Goal: Task Accomplishment & Management: Manage account settings

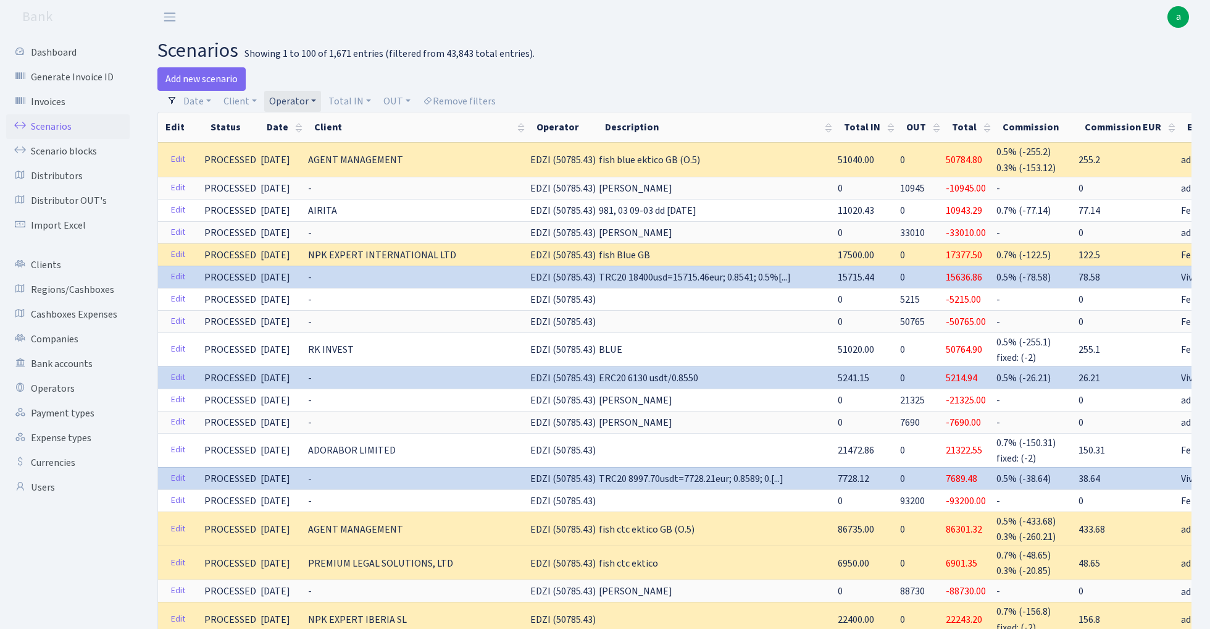
select select "100"
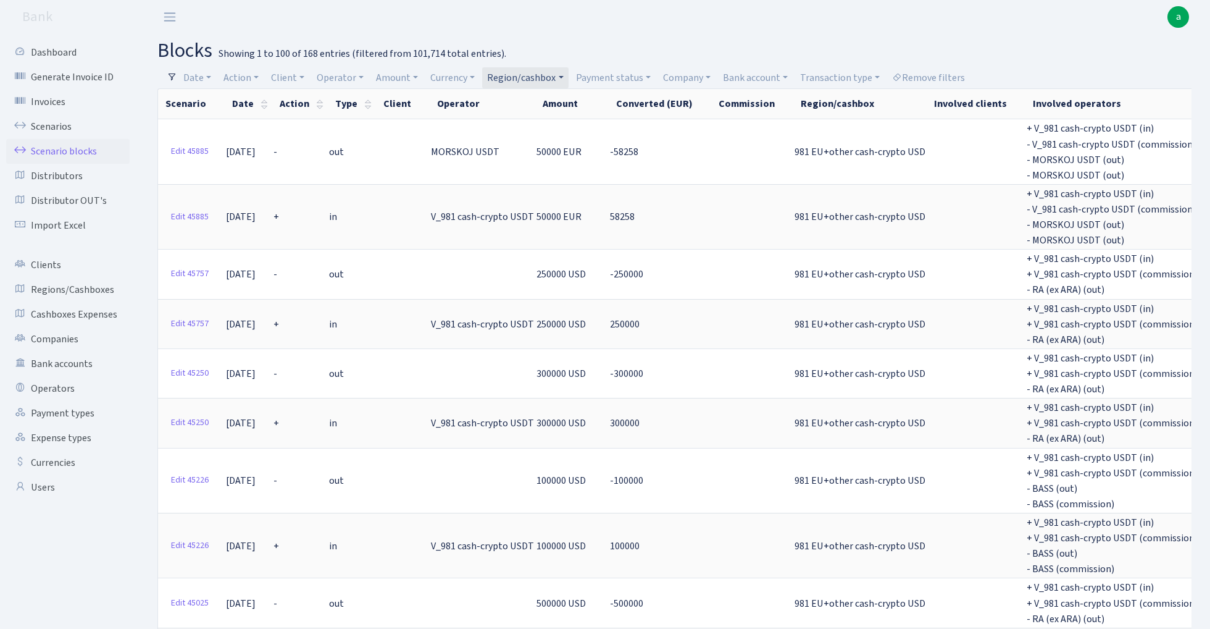
select select "23"
select select "100"
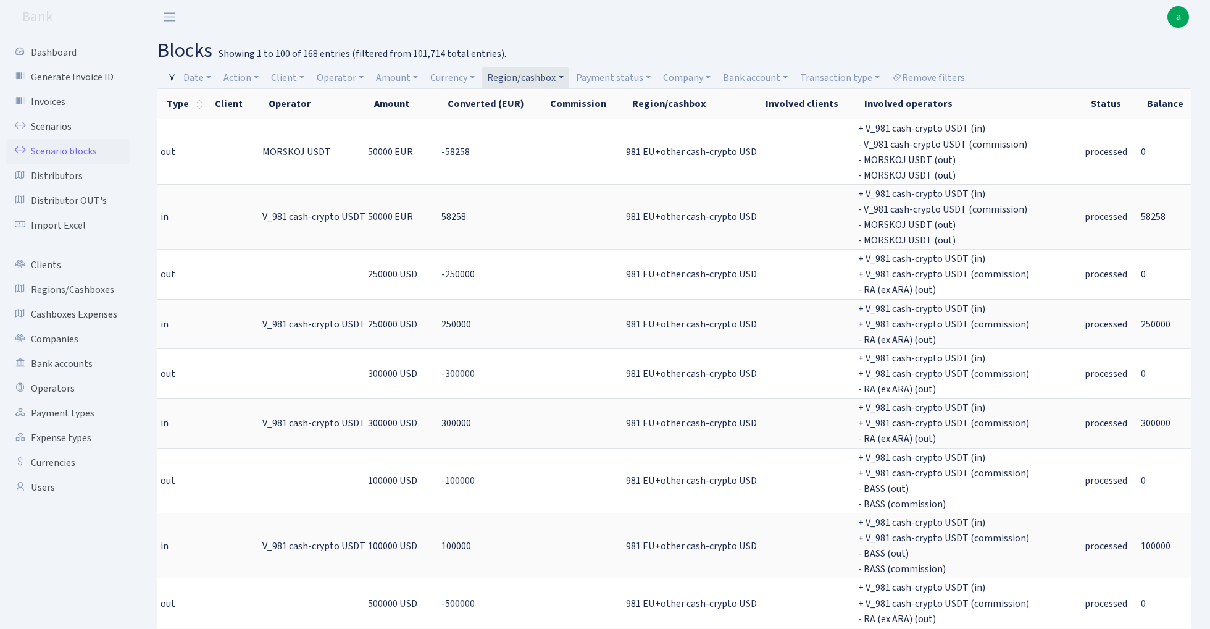
click at [544, 72] on link "Region/cashbox" at bounding box center [525, 77] width 86 height 21
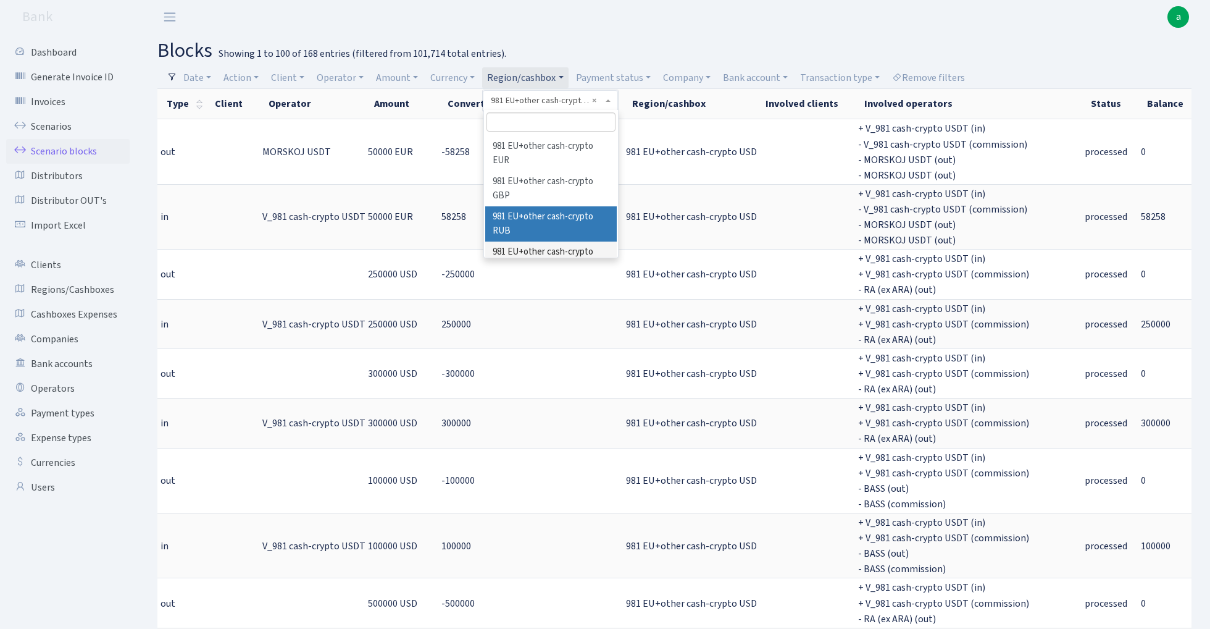
scroll to position [28, 0]
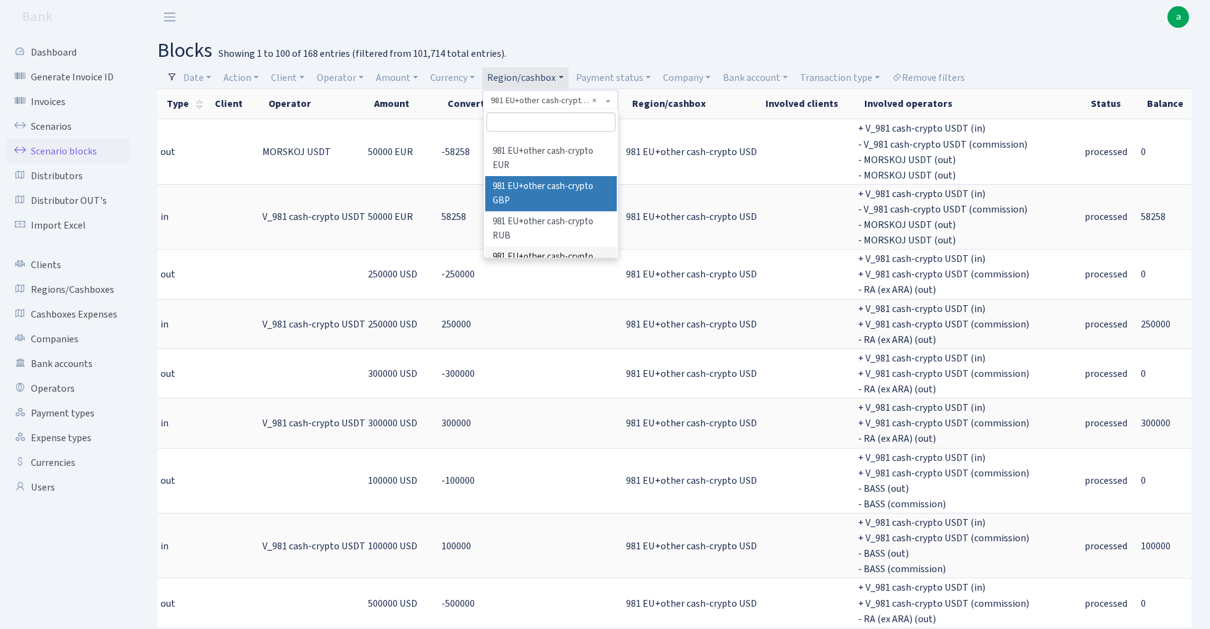
click at [571, 181] on li "981 EU+other cash-crypto GBP" at bounding box center [551, 193] width 132 height 35
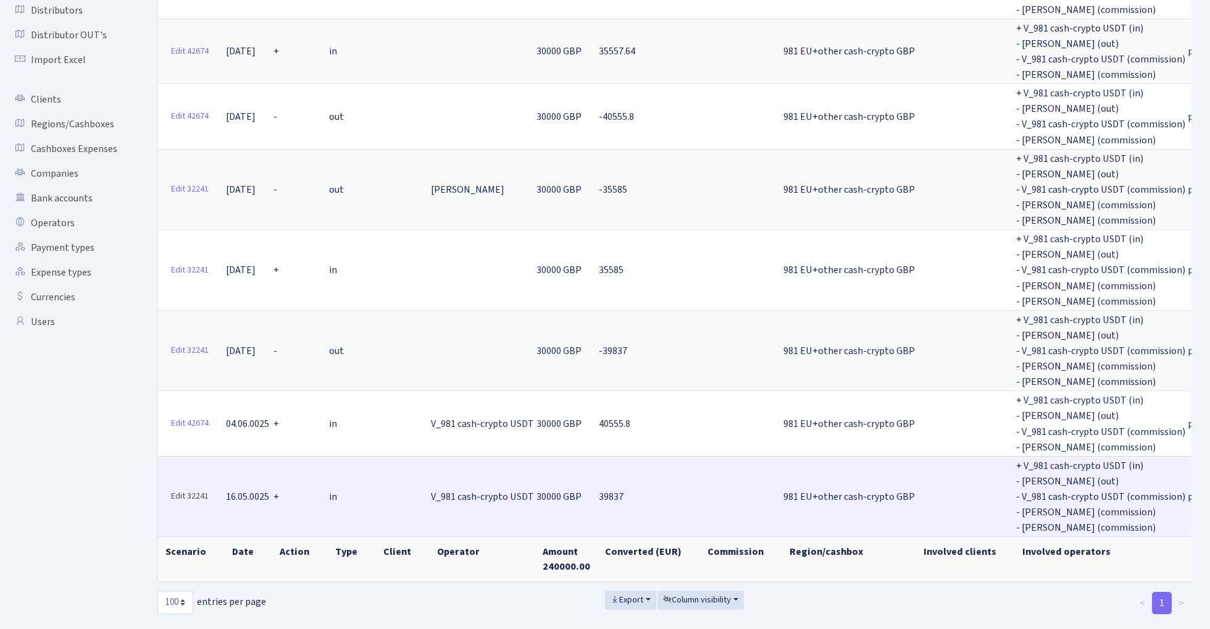
click at [193, 487] on link "Edit 32241" at bounding box center [189, 496] width 49 height 19
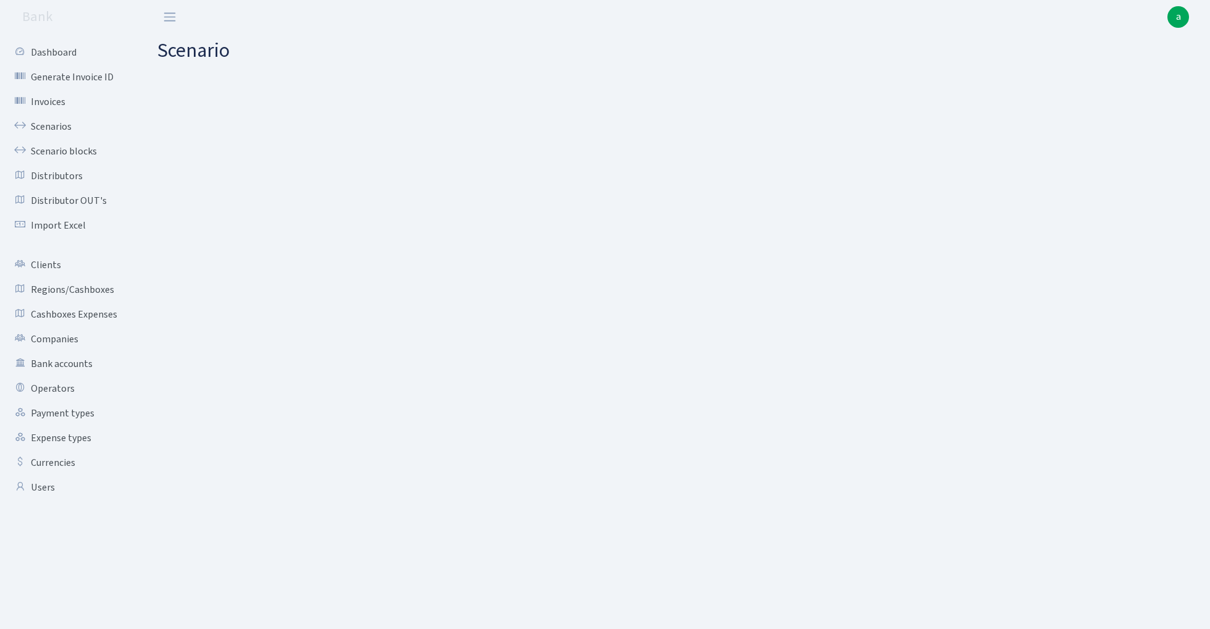
select select "in"
select select "435"
select select "1"
select select "8"
select select "26"
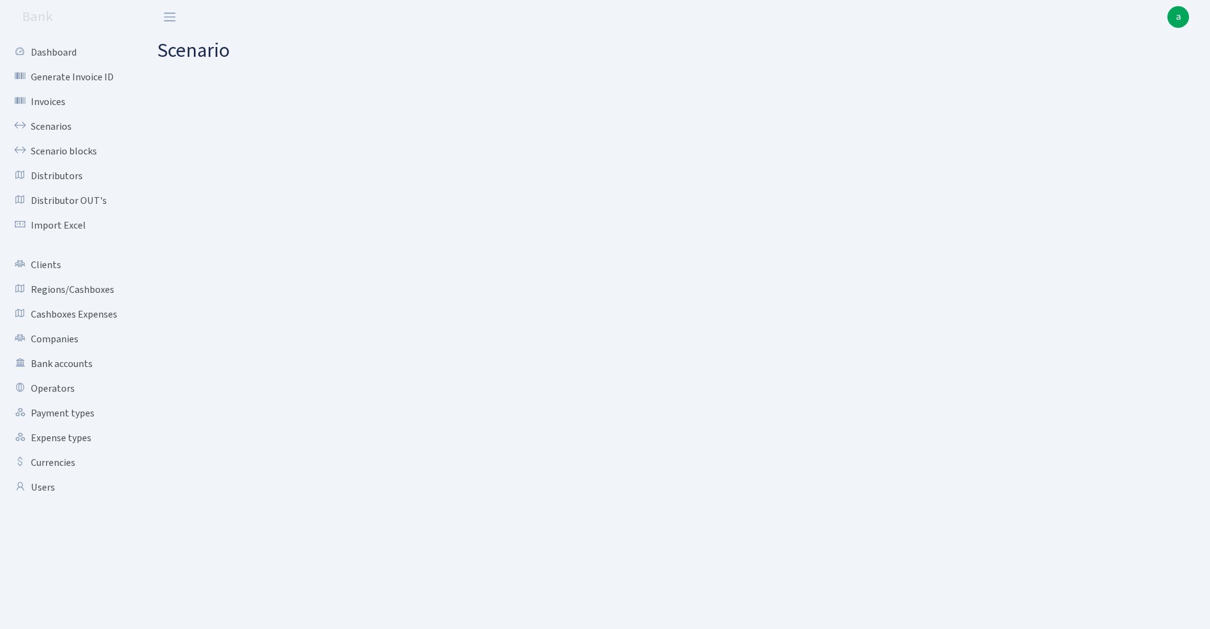
select select "processed"
select select "out"
select select "15"
select select "8"
select select "26"
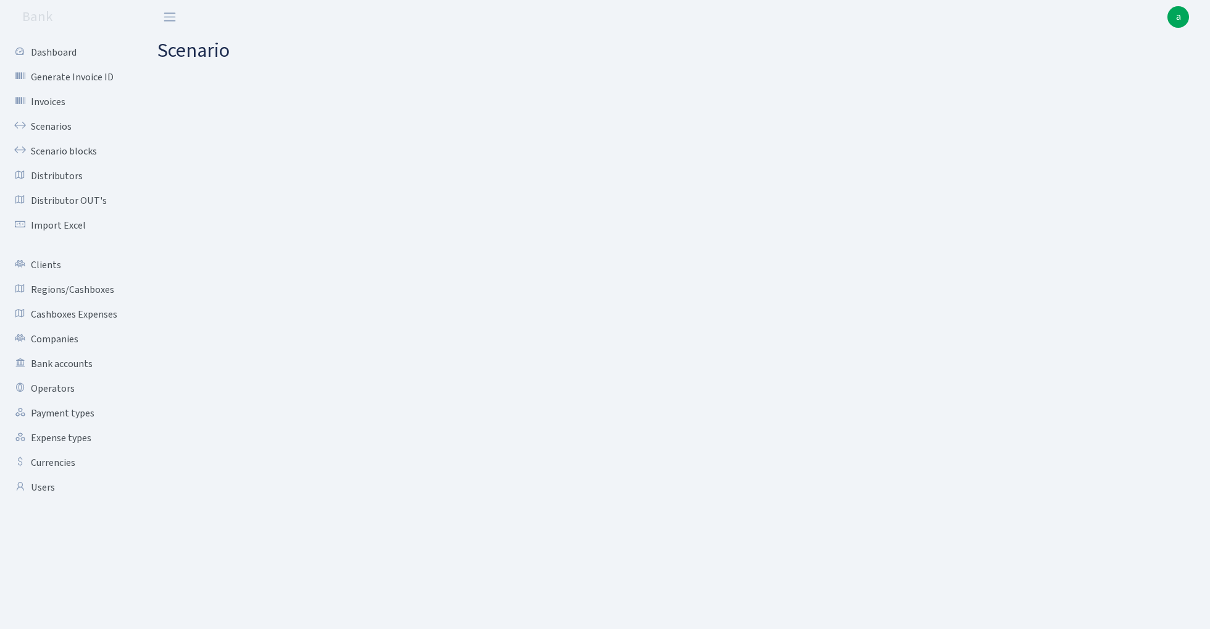
select select "processed"
select select "in"
select select "15"
select select "8"
select select "26"
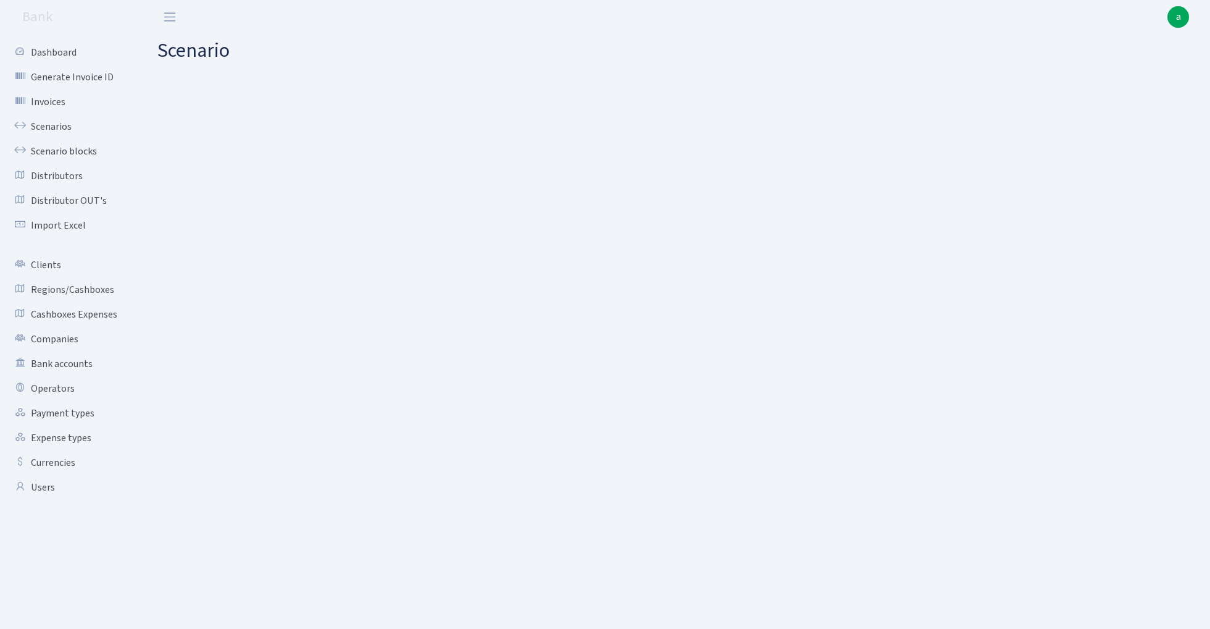
select select "processed"
select select "out"
select select "386"
select select "1"
select select "8"
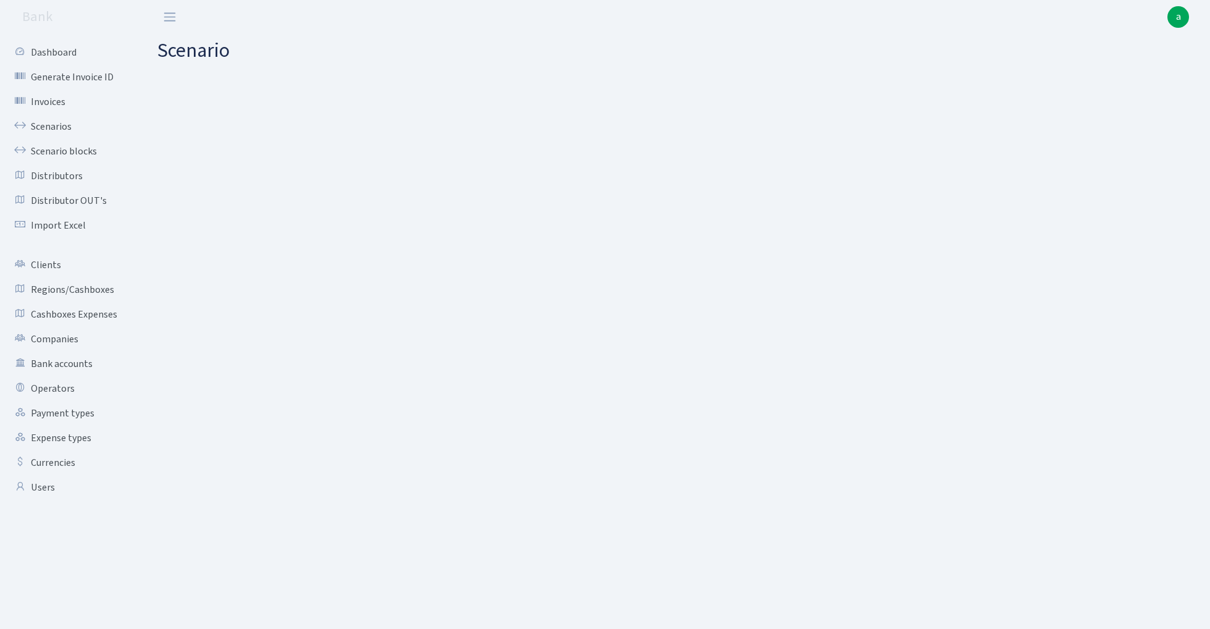
select select "26"
select select "processed"
select select "commission"
select select "fixed"
select select "435"
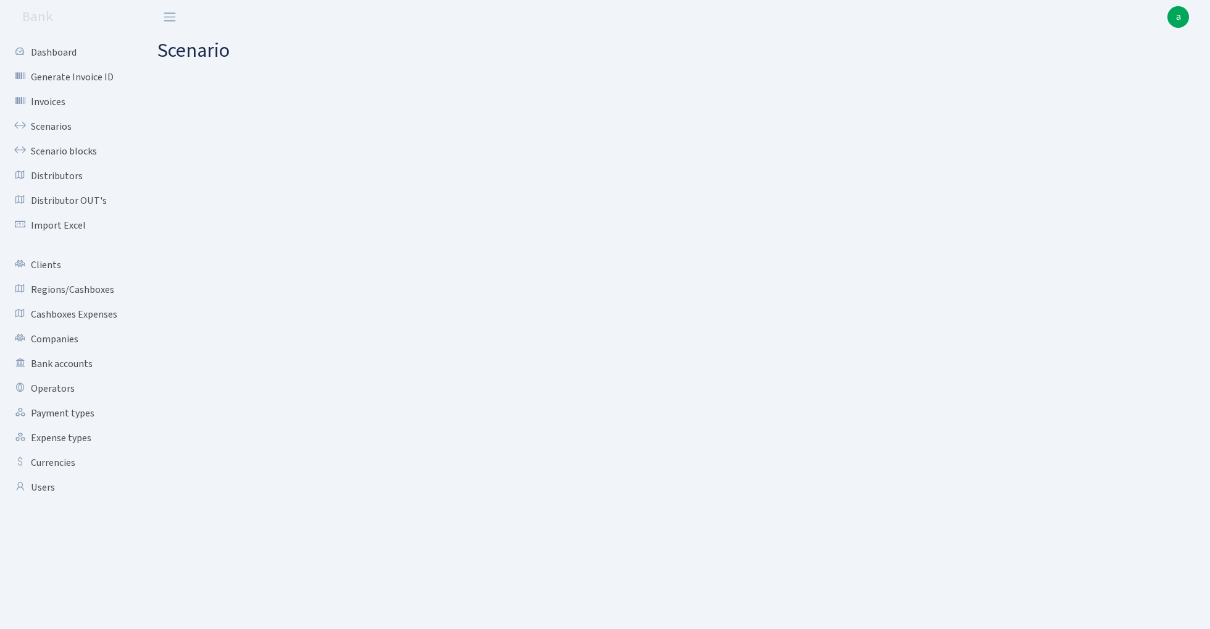
select select "processed"
select select "commission"
select select "fixed"
select select "386"
select select "processed"
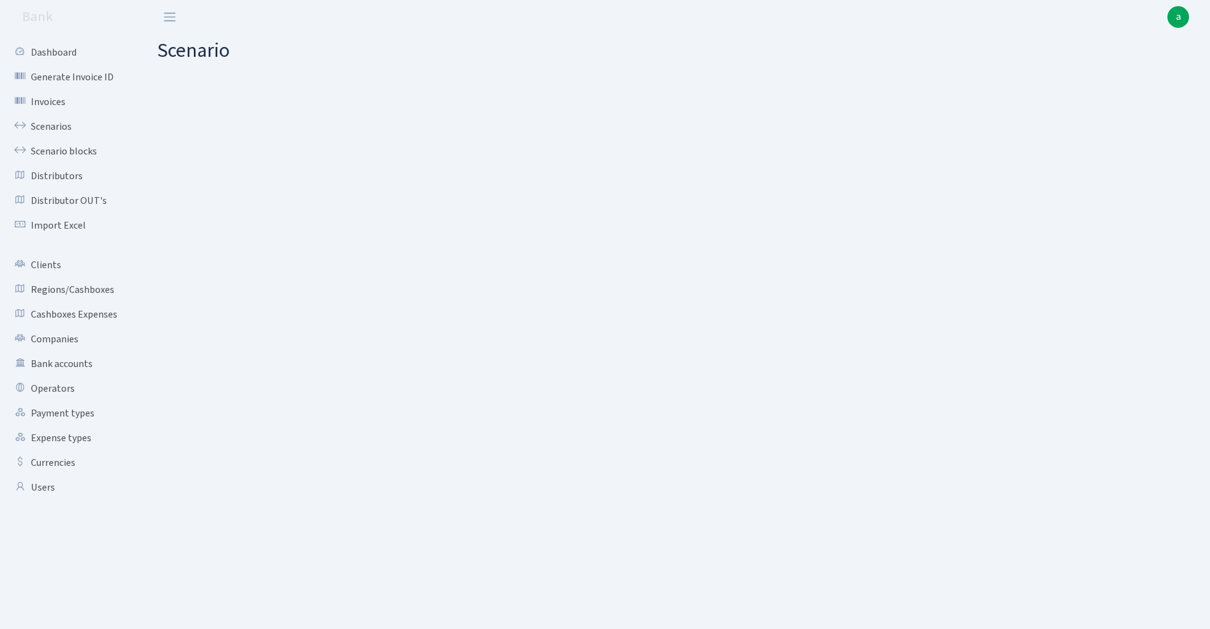
select select "commission"
select select "fixed"
select select "386"
select select "processed"
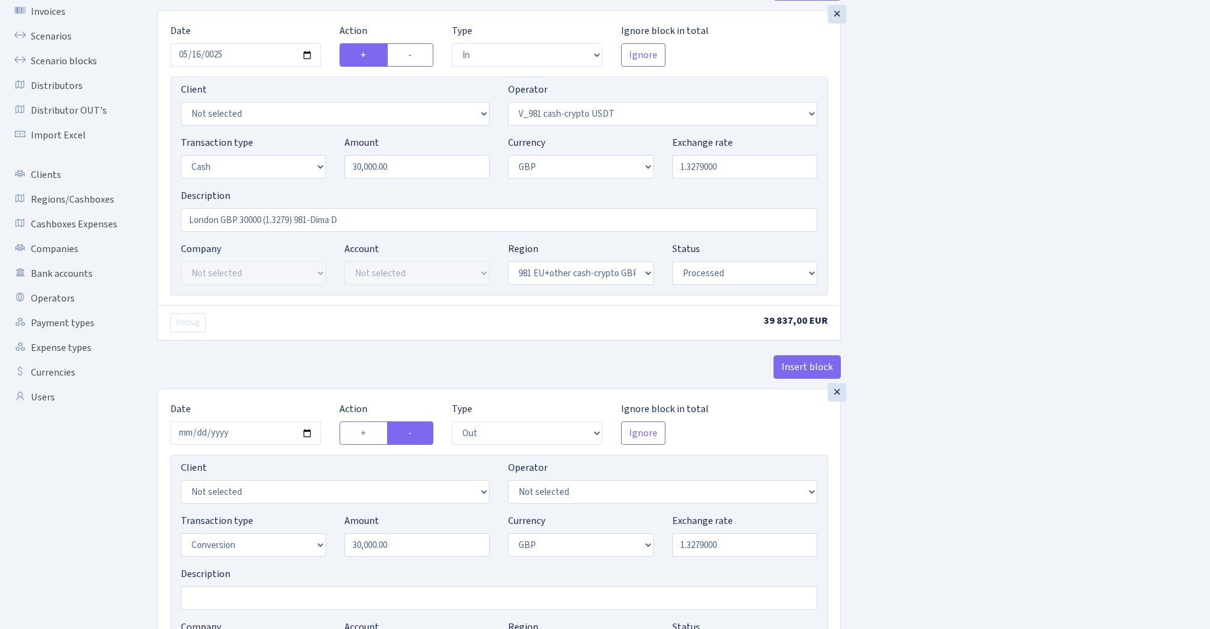
scroll to position [72, 0]
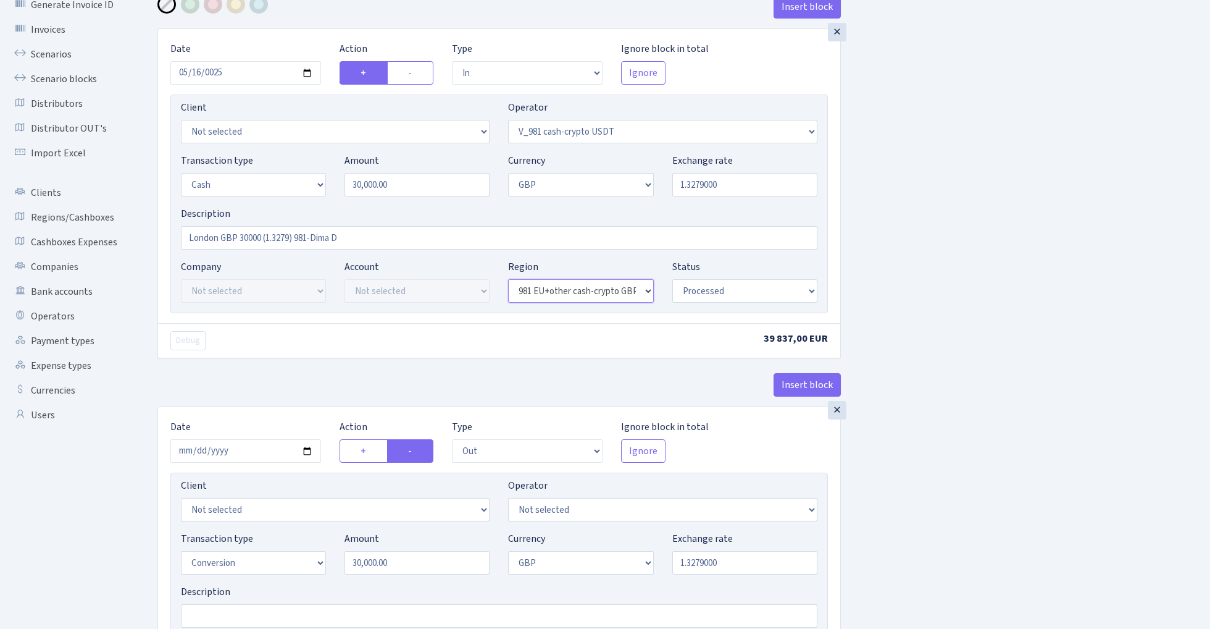
select select "23"
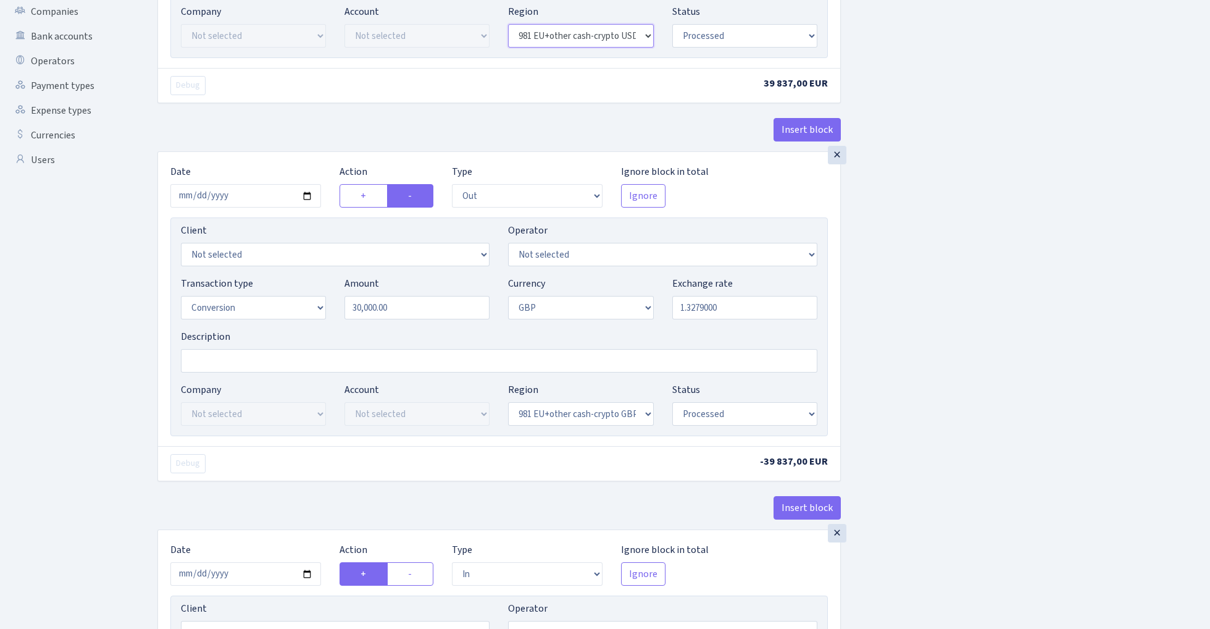
scroll to position [346, 0]
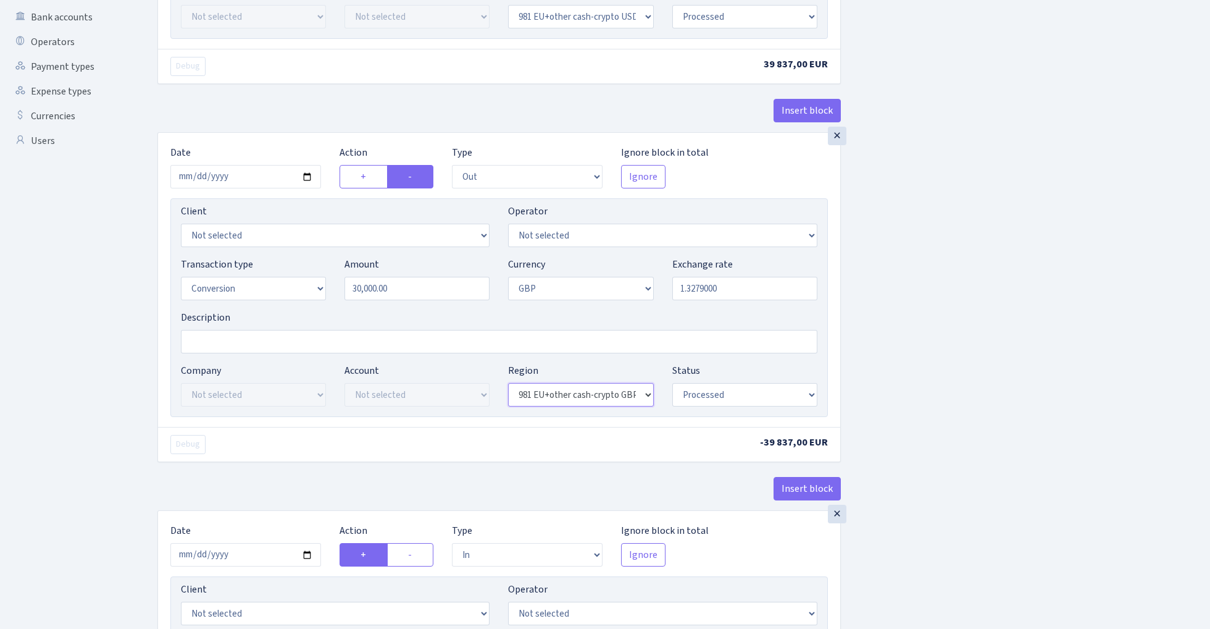
select select "23"
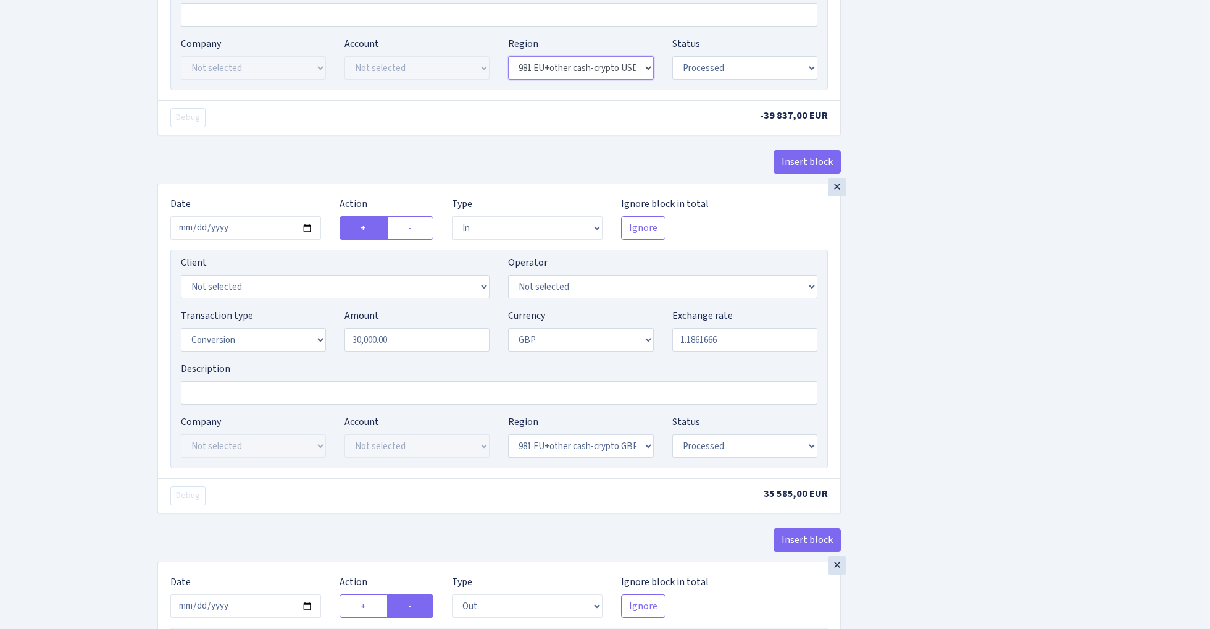
scroll to position [684, 0]
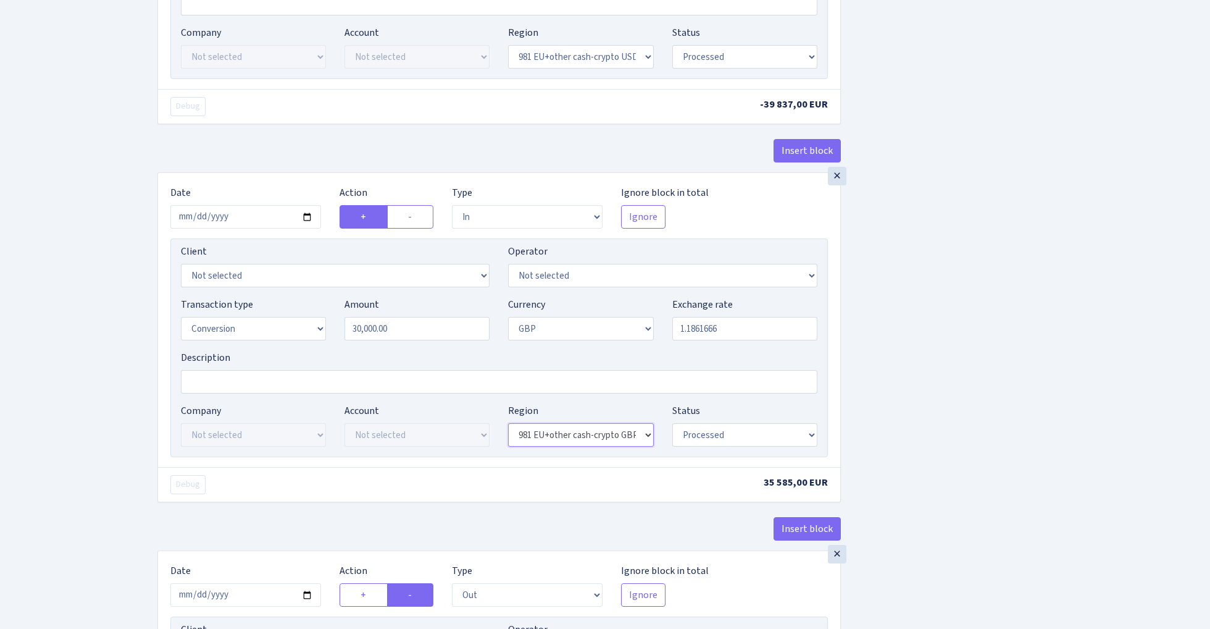
select select "22"
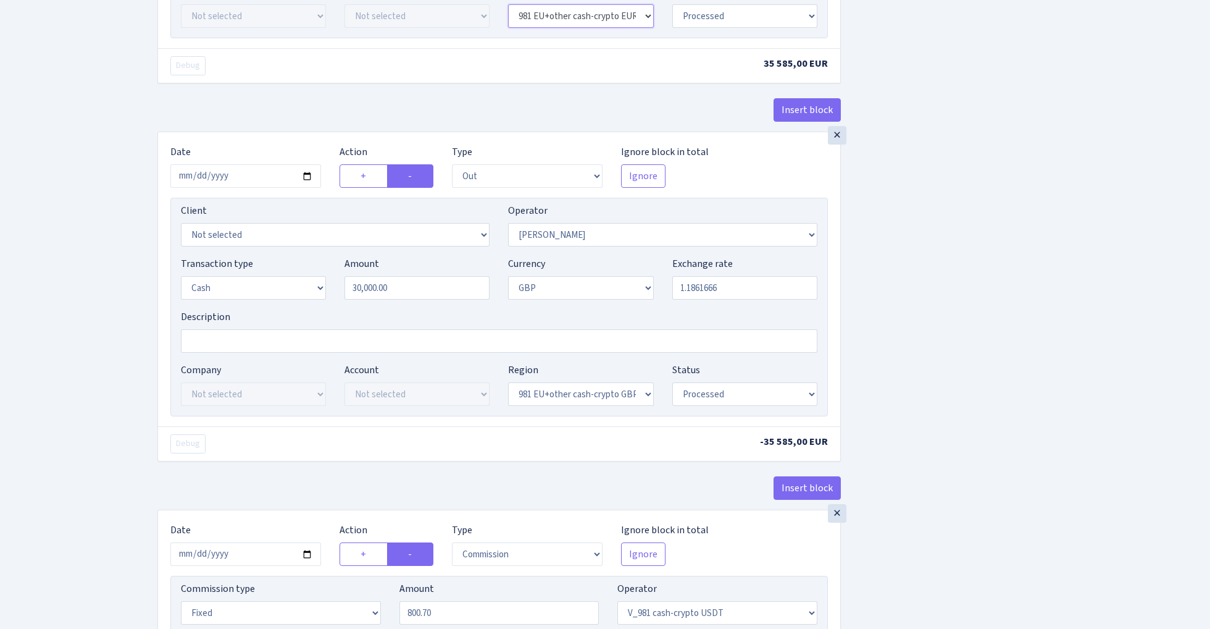
scroll to position [1107, 0]
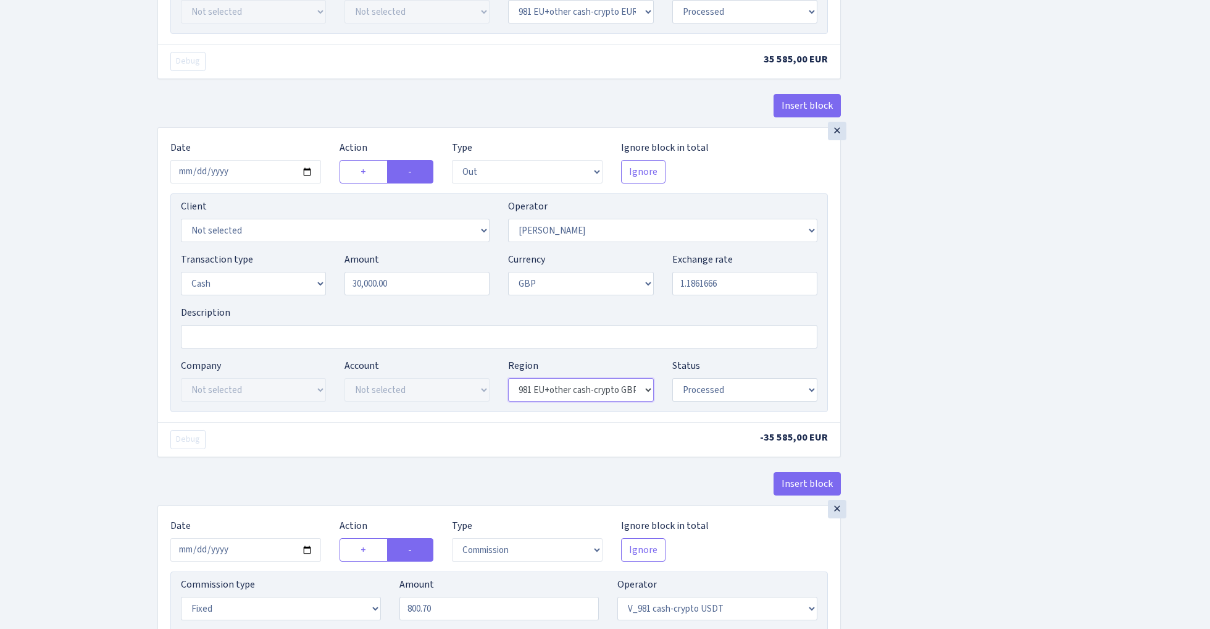
select select "22"
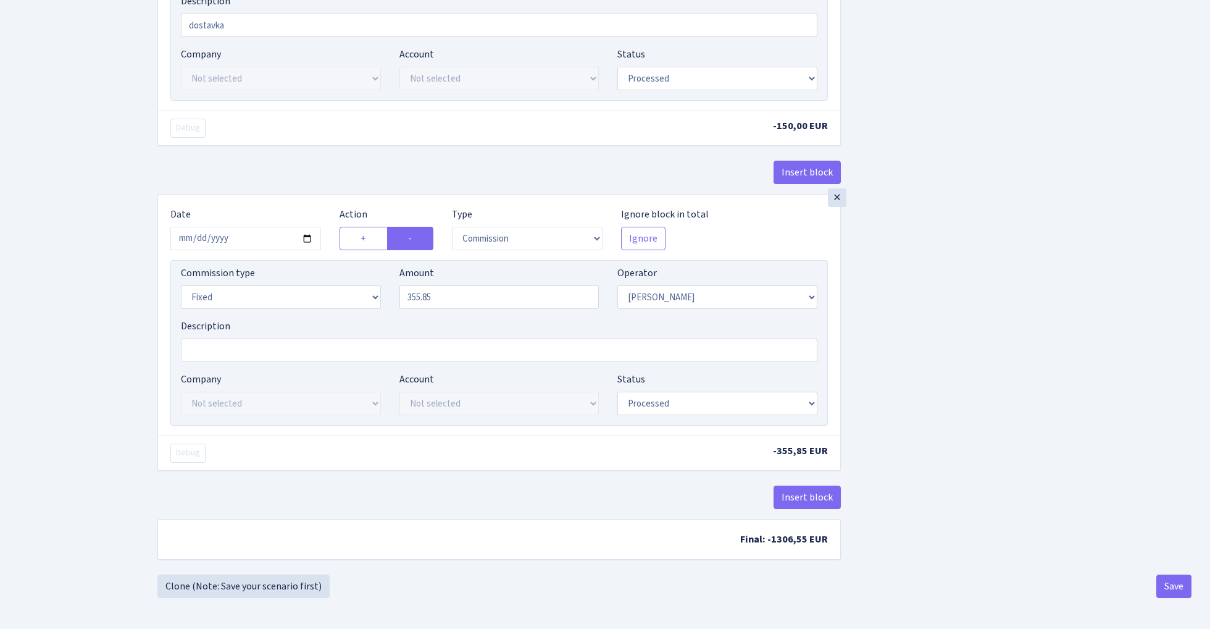
scroll to position [2080, 0]
click at [1168, 583] on button "Save" at bounding box center [1174, 585] width 35 height 23
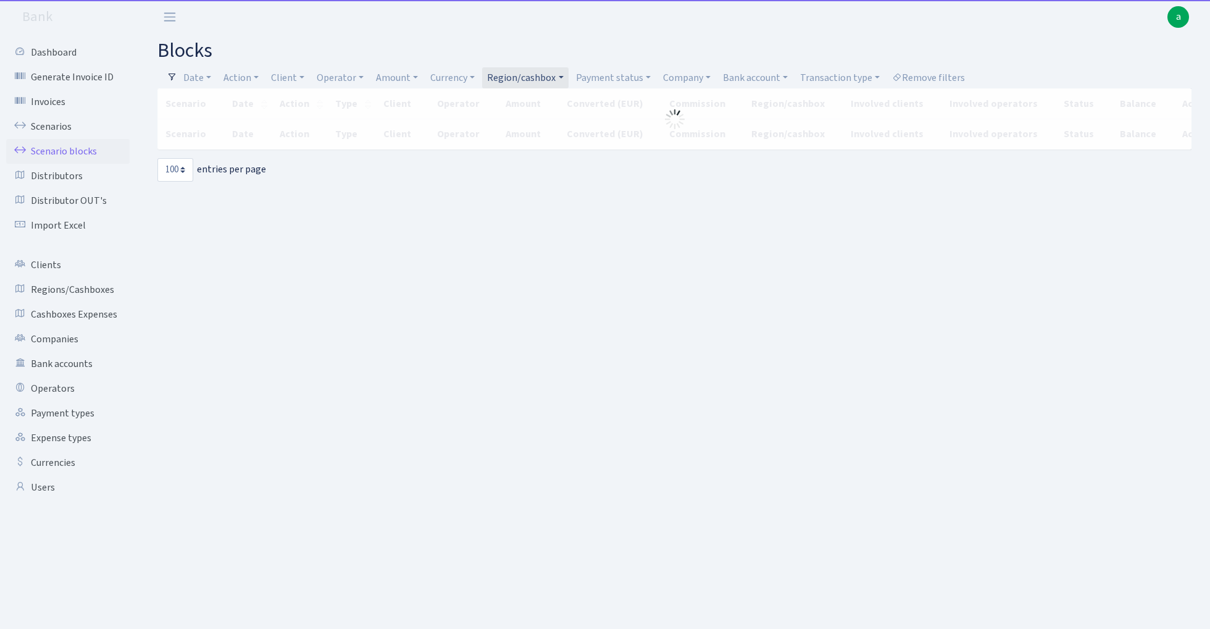
select select "100"
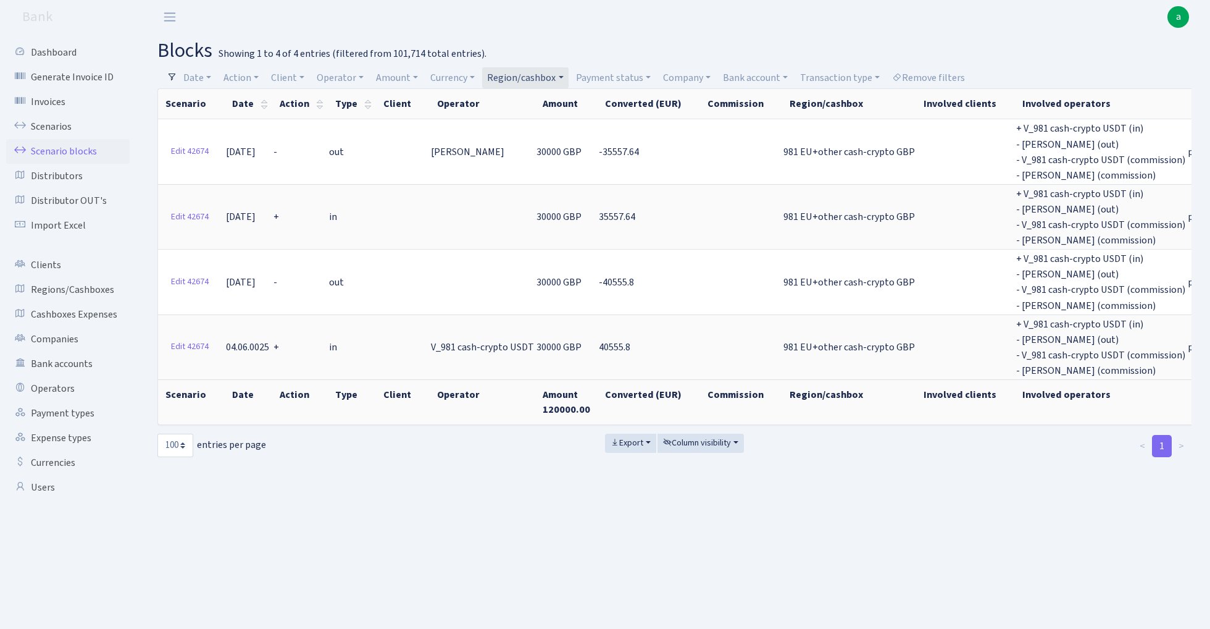
click at [519, 79] on link "Region/cashbox" at bounding box center [525, 77] width 86 height 21
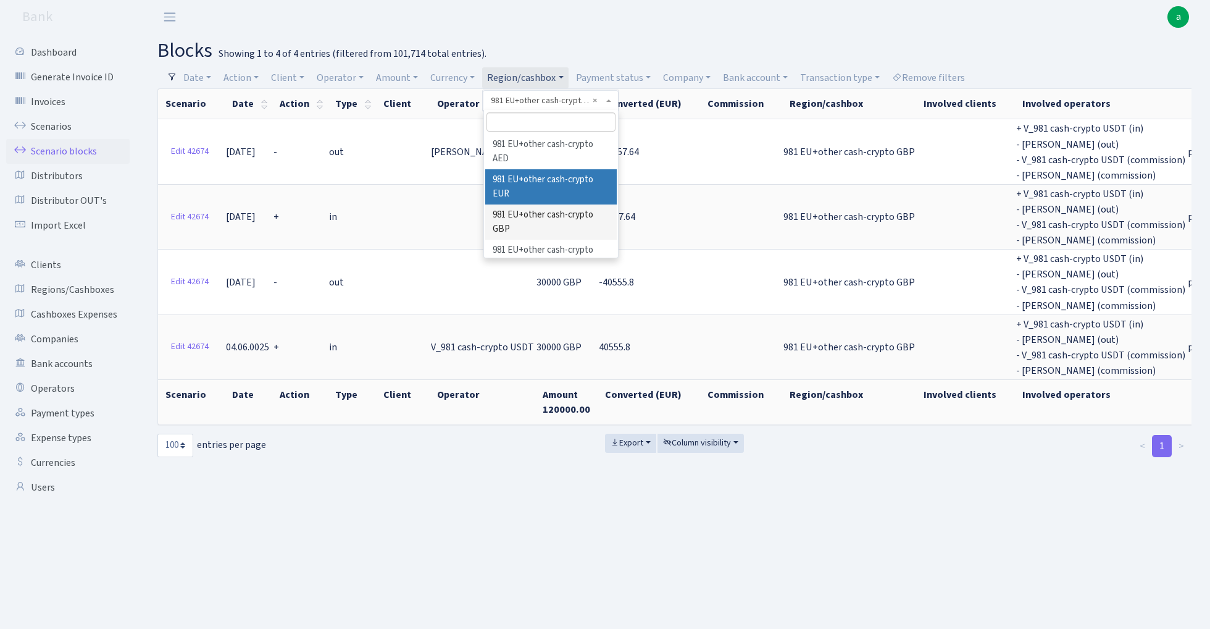
click at [562, 172] on li "981 EU+other cash-crypto EUR" at bounding box center [551, 186] width 132 height 35
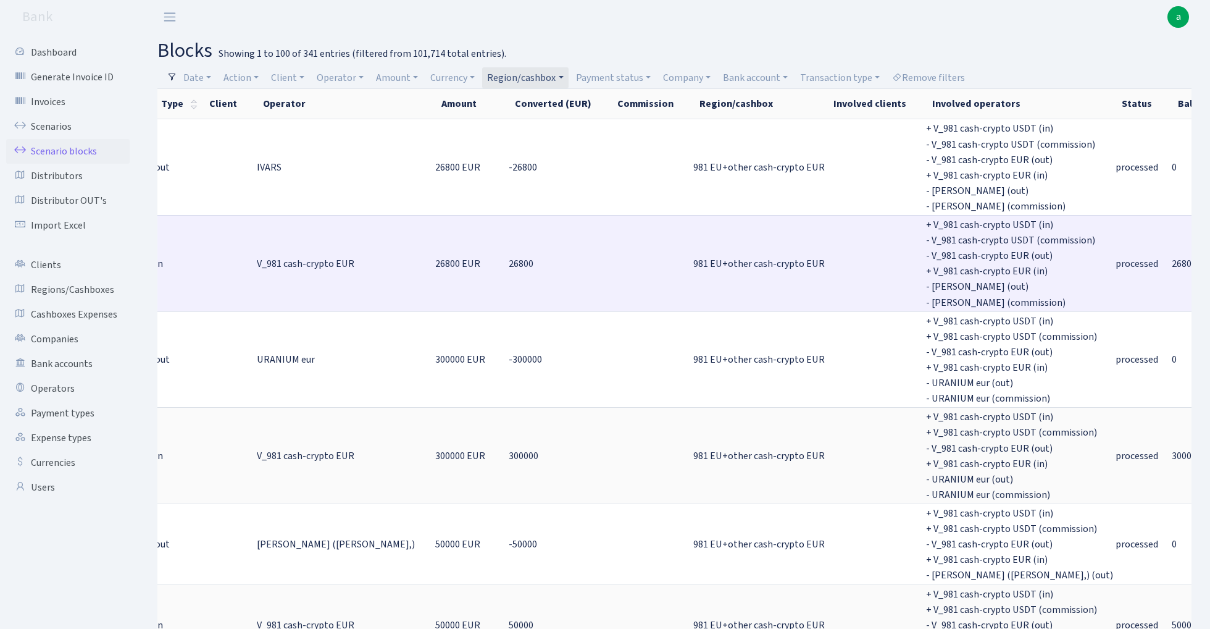
scroll to position [0, 174]
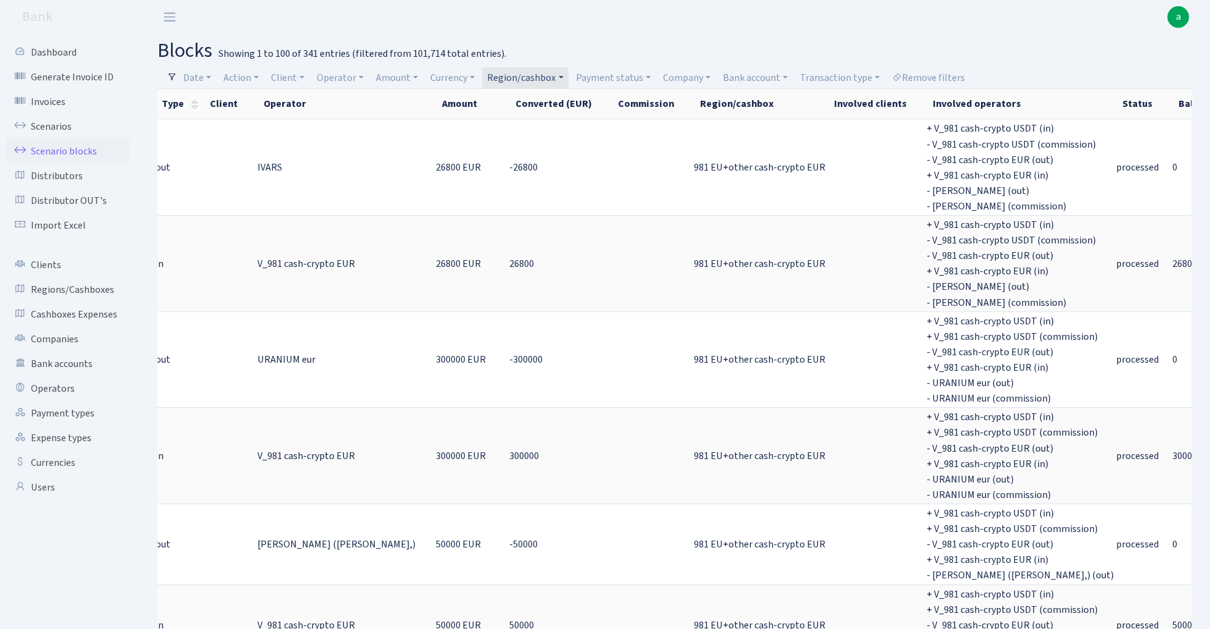
click at [538, 77] on link "Region/cashbox" at bounding box center [525, 77] width 86 height 21
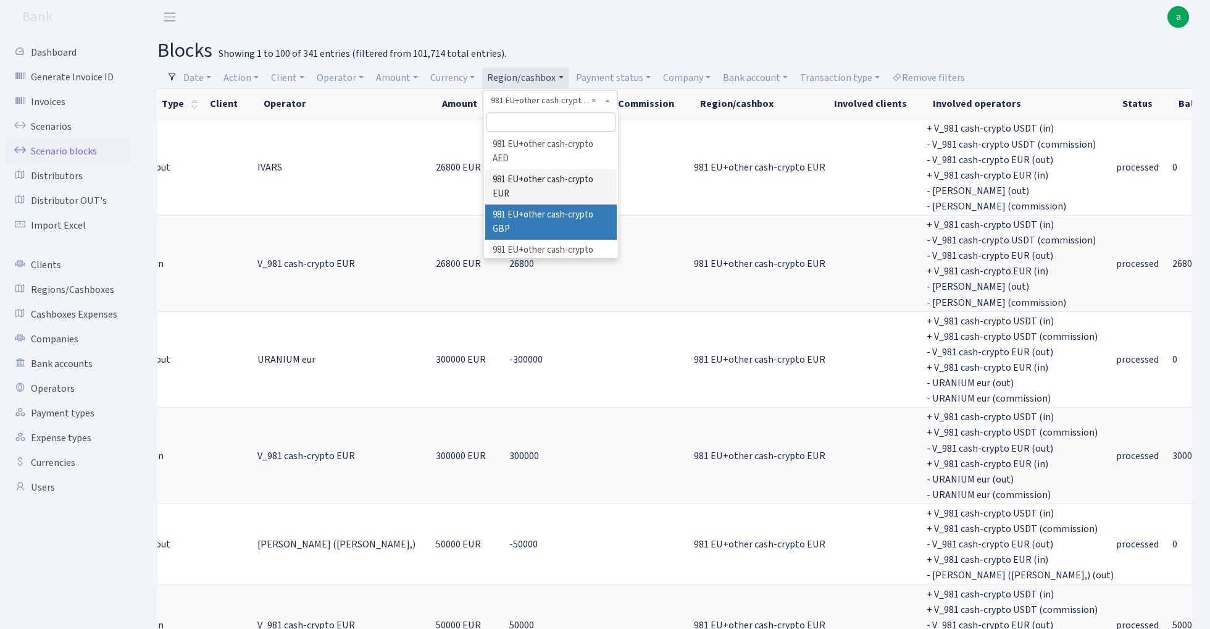
click at [562, 215] on li "981 EU+other cash-crypto GBP" at bounding box center [551, 221] width 132 height 35
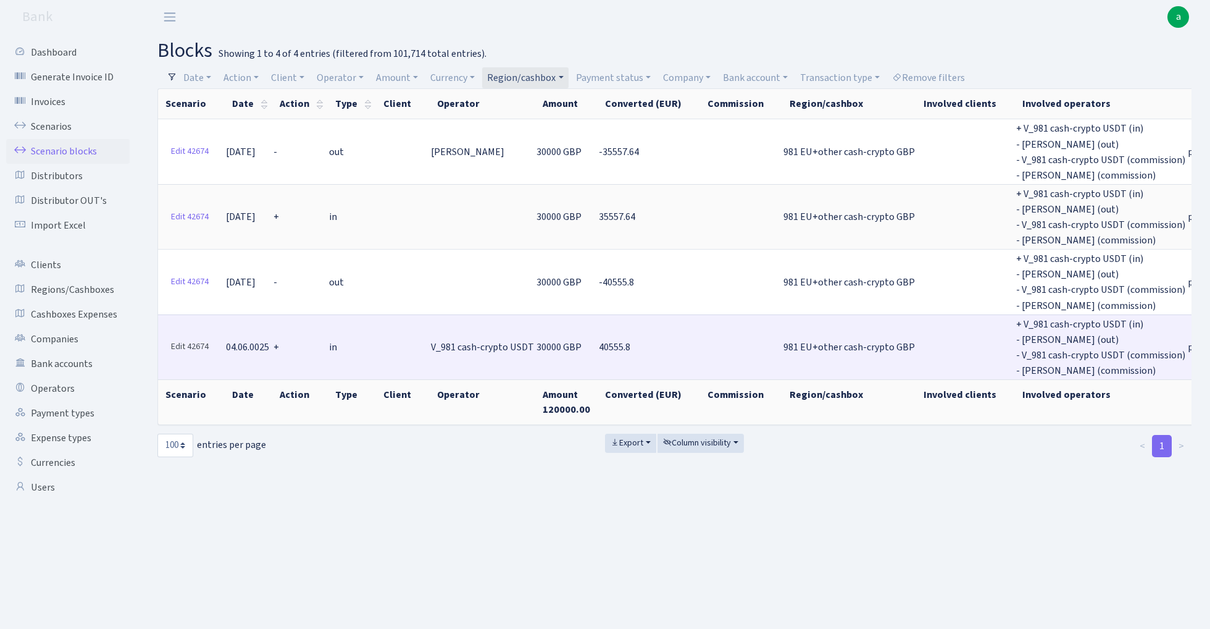
click at [189, 337] on link "Edit 42674" at bounding box center [189, 346] width 49 height 19
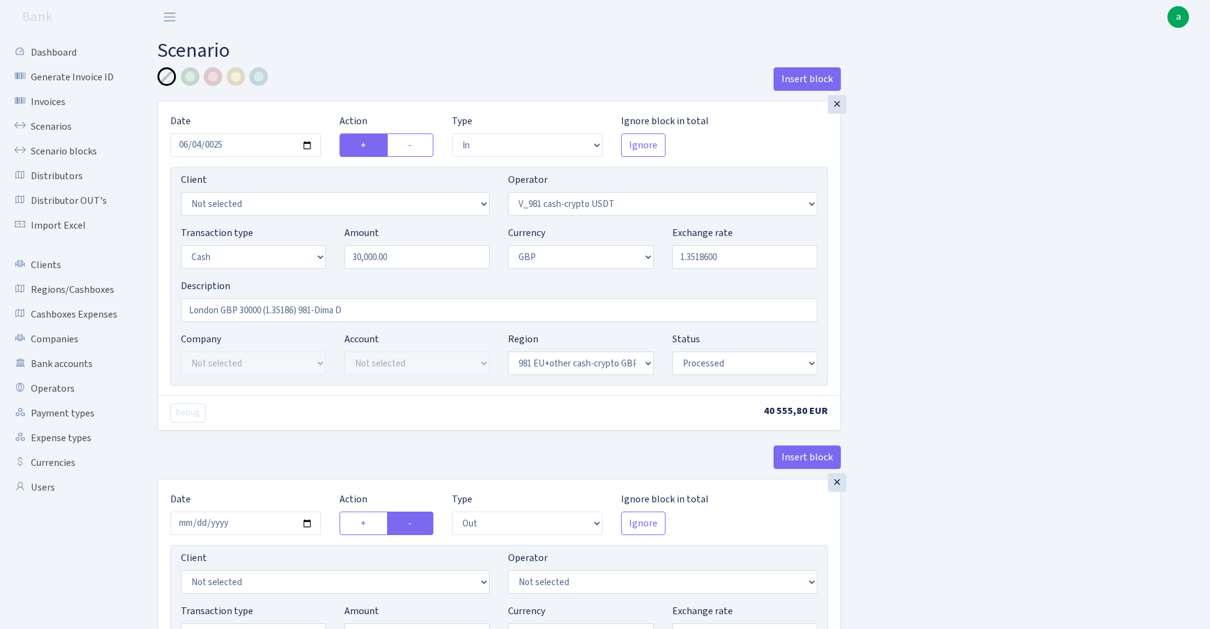
select select "in"
select select "435"
select select "1"
select select "8"
select select "26"
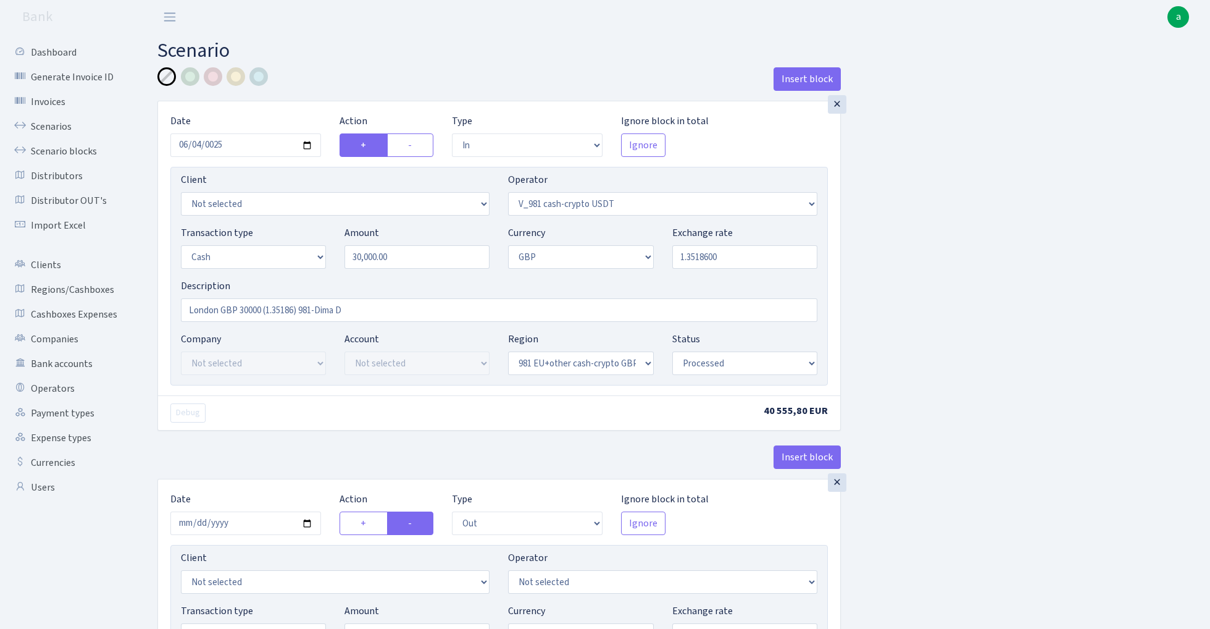
select select "processed"
select select "out"
select select "15"
select select "8"
select select "26"
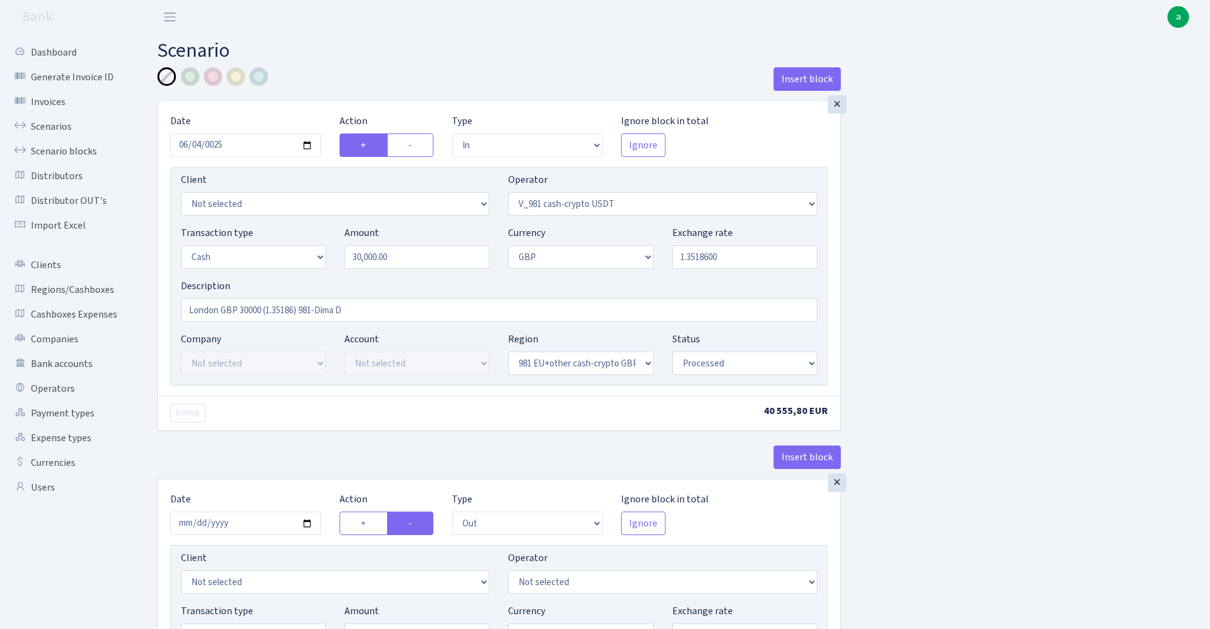
select select "processed"
select select "in"
select select "15"
select select "8"
select select "26"
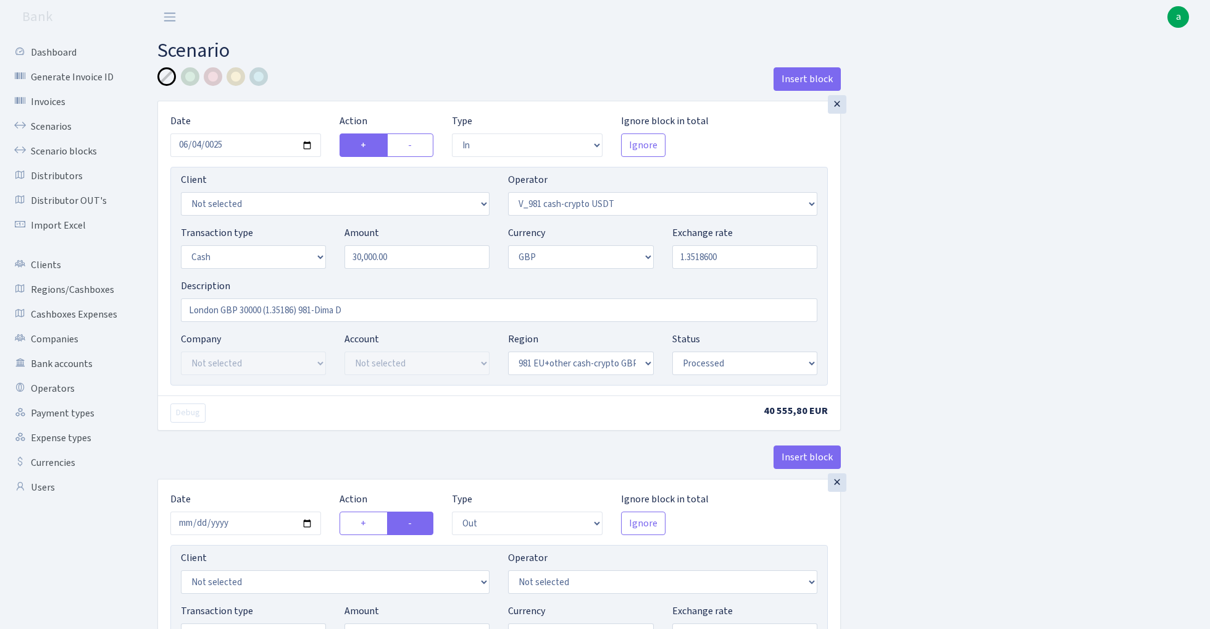
select select "processed"
select select "out"
select select "386"
select select "1"
select select "8"
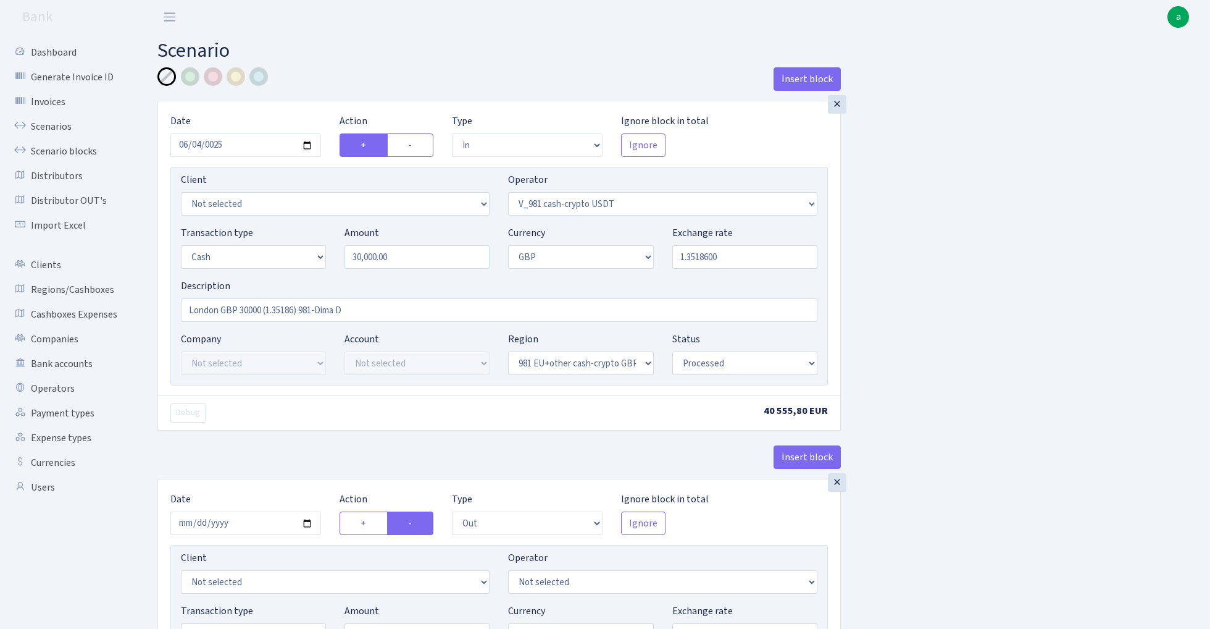
select select "26"
select select "processed"
select select "commission"
select select "fixed"
select select "435"
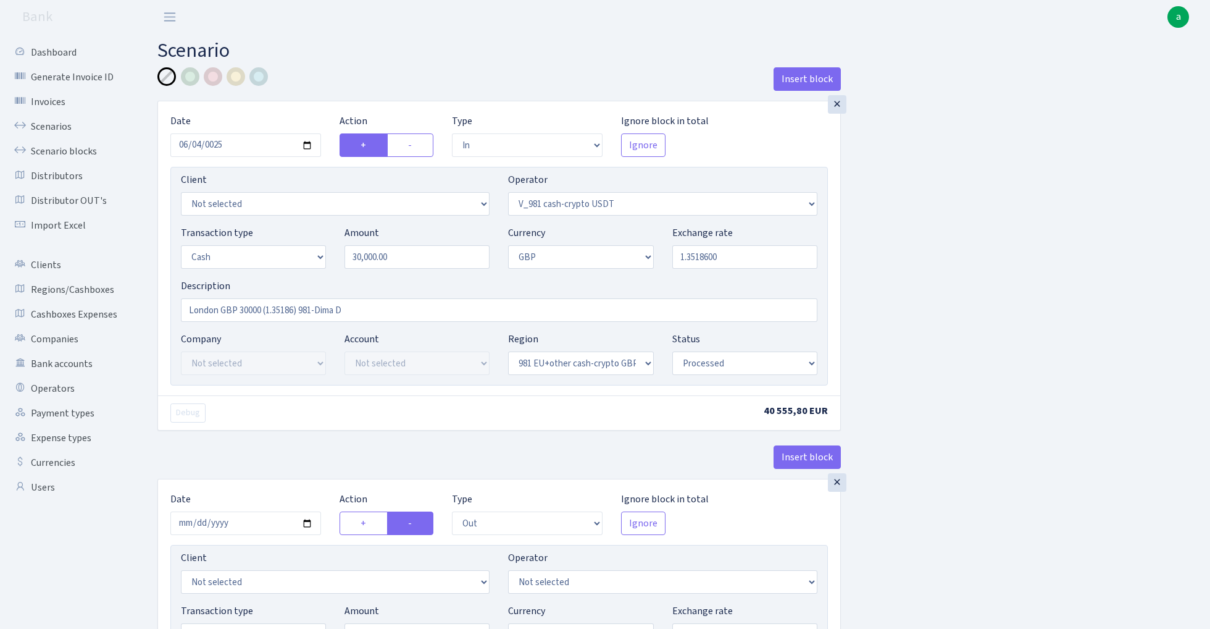
select select "processed"
select select "commission"
select select "fixed"
select select "386"
select select "processed"
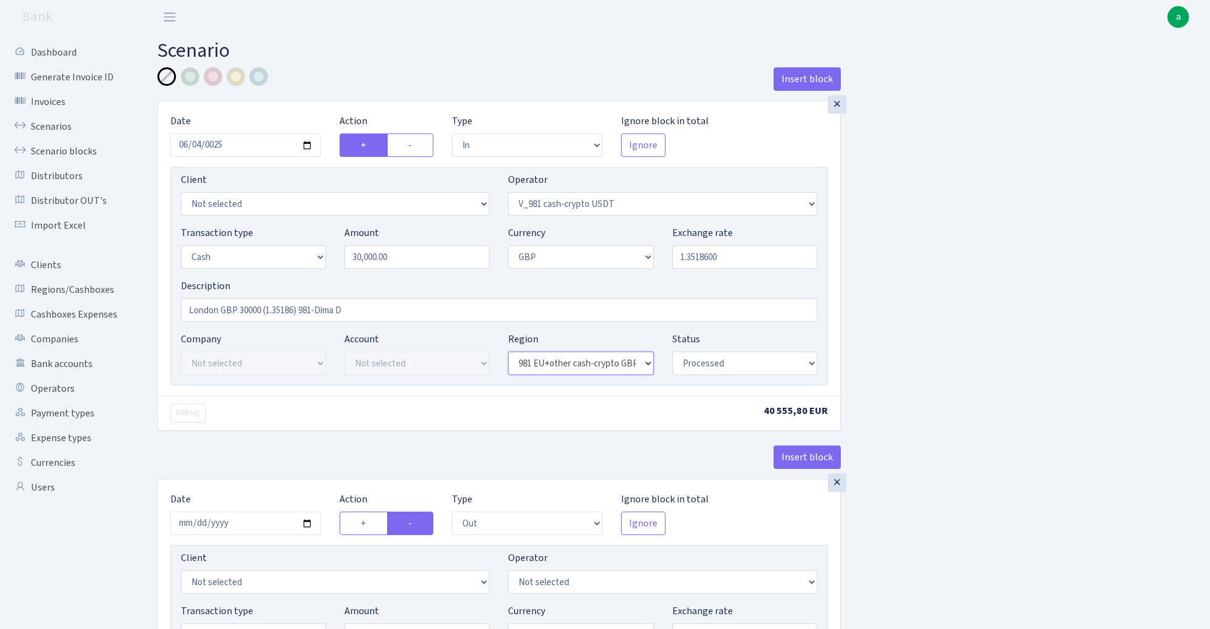
select select "23"
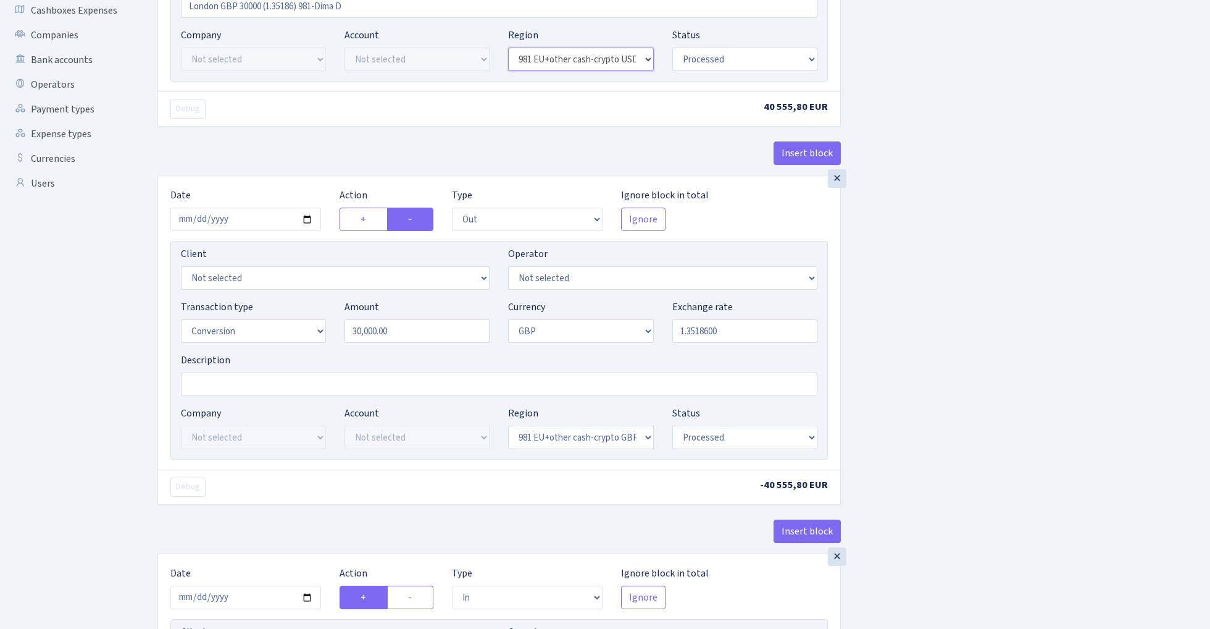
scroll to position [305, 0]
select select "23"
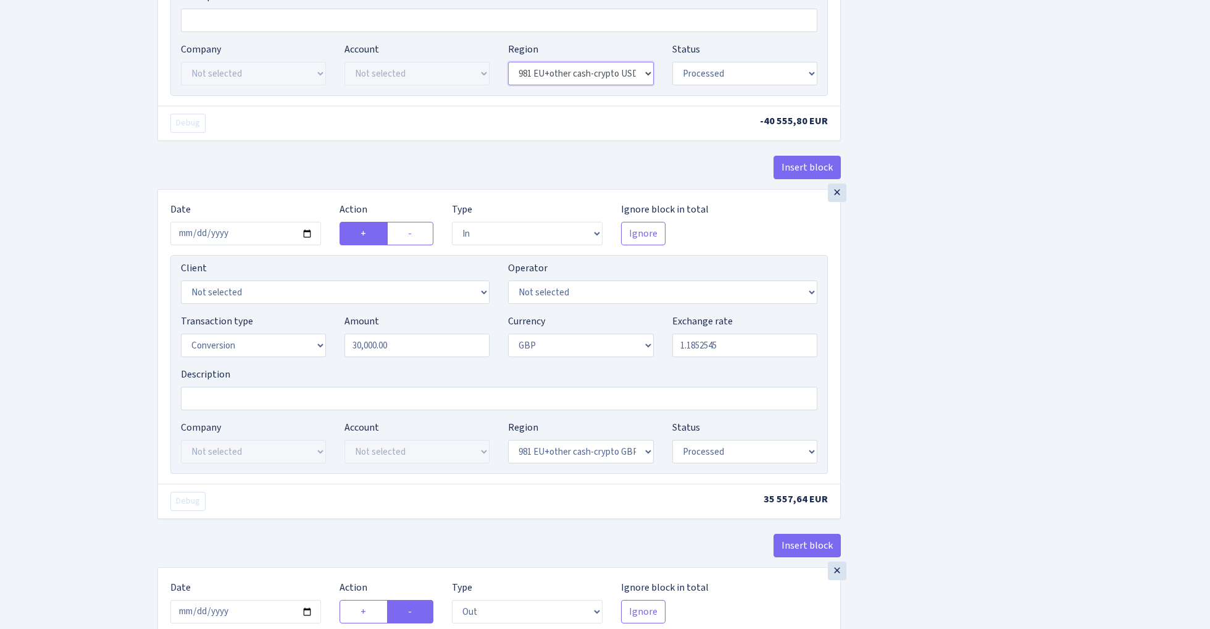
scroll to position [673, 0]
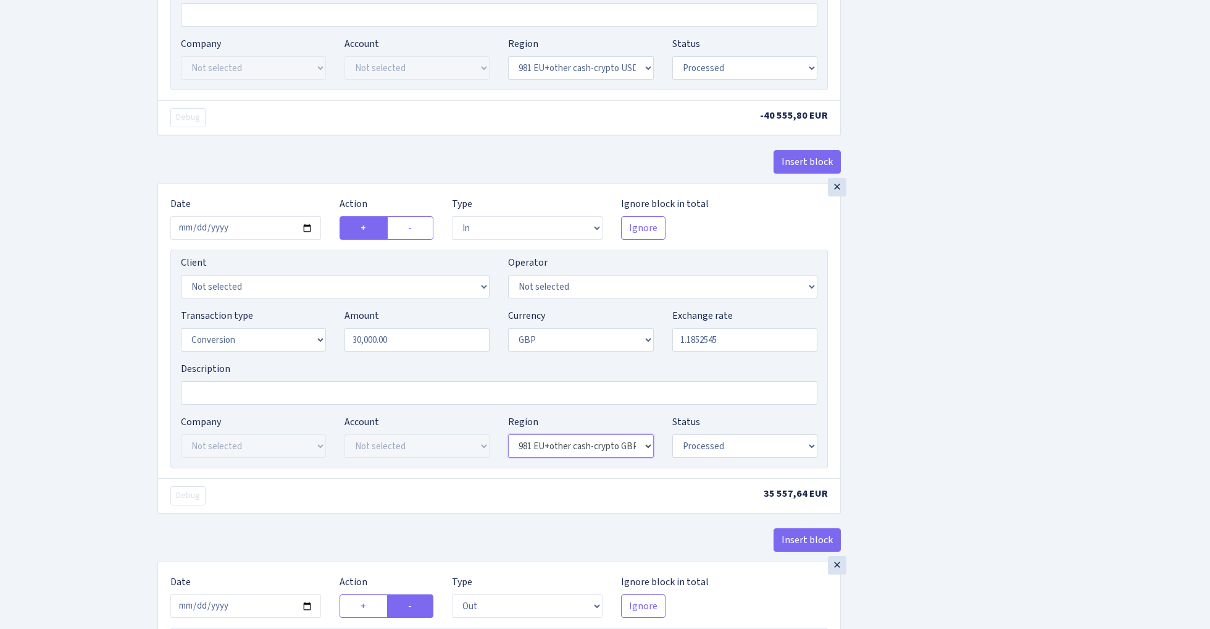
select select "22"
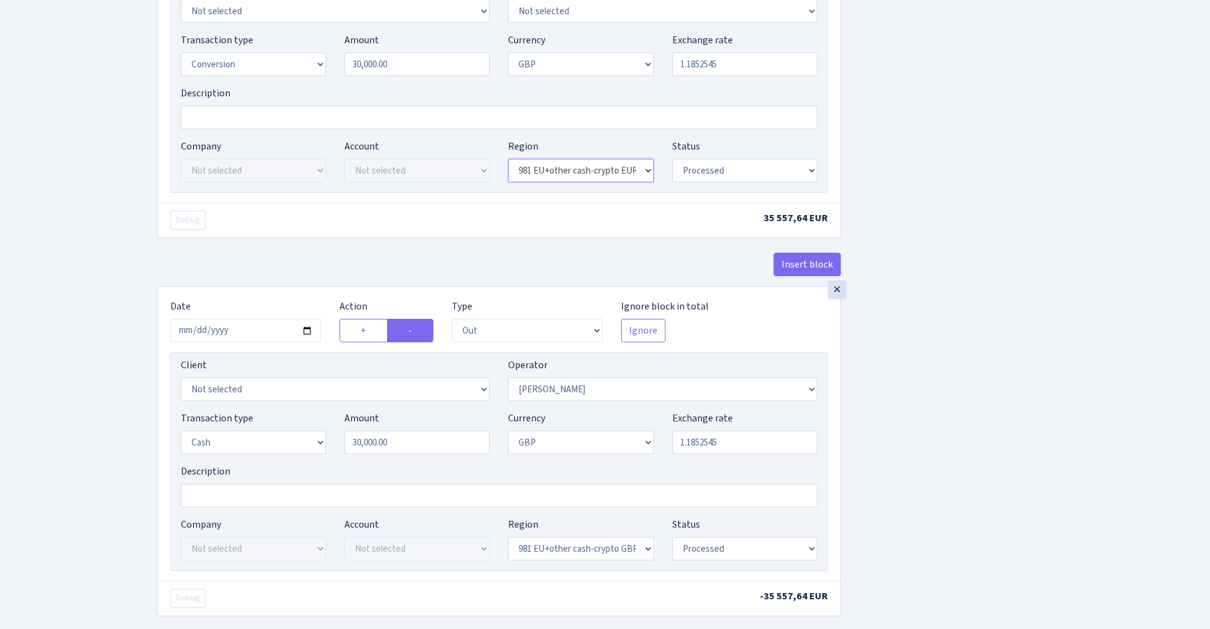
scroll to position [965, 0]
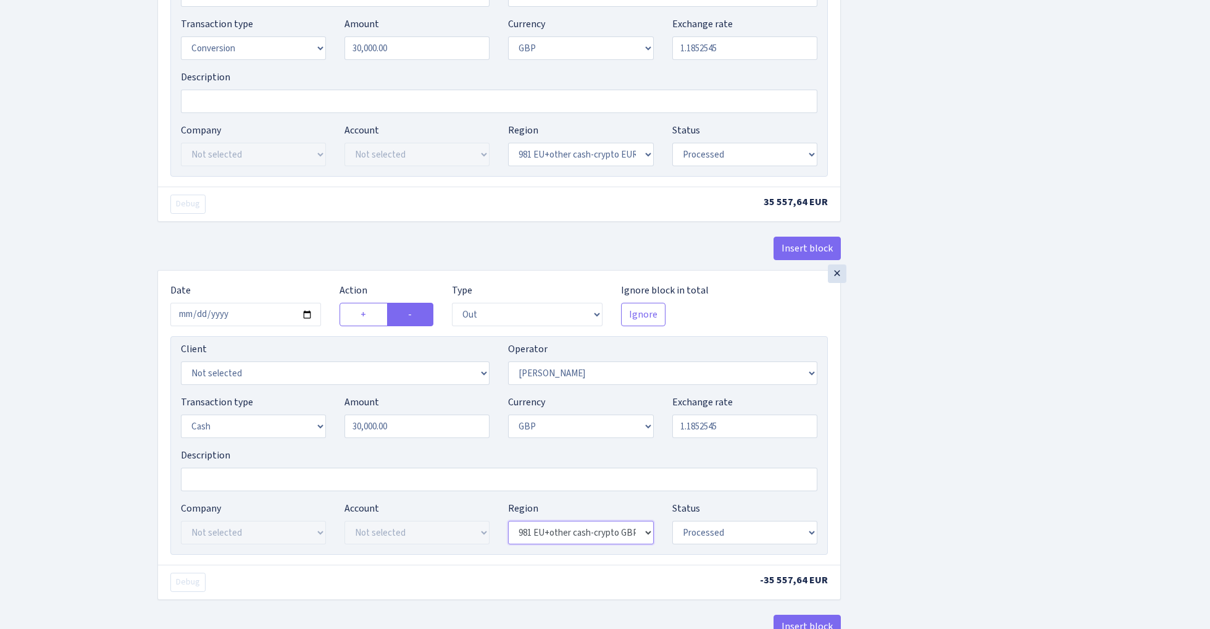
select select "22"
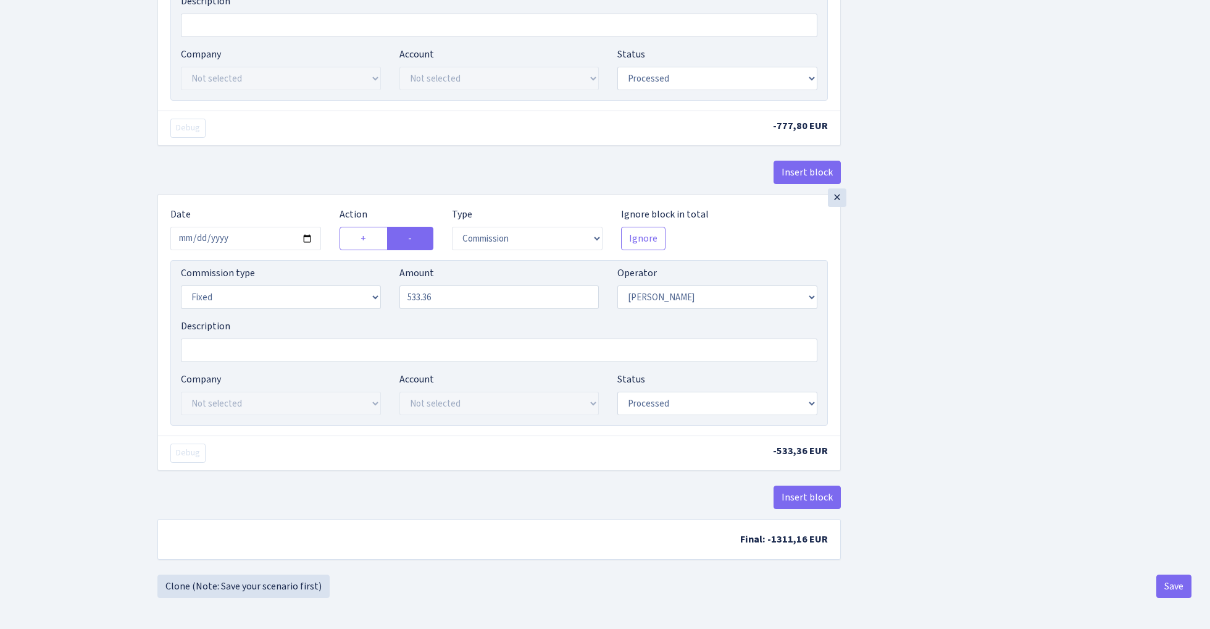
scroll to position [1754, 0]
click at [1174, 584] on button "Save" at bounding box center [1174, 585] width 35 height 23
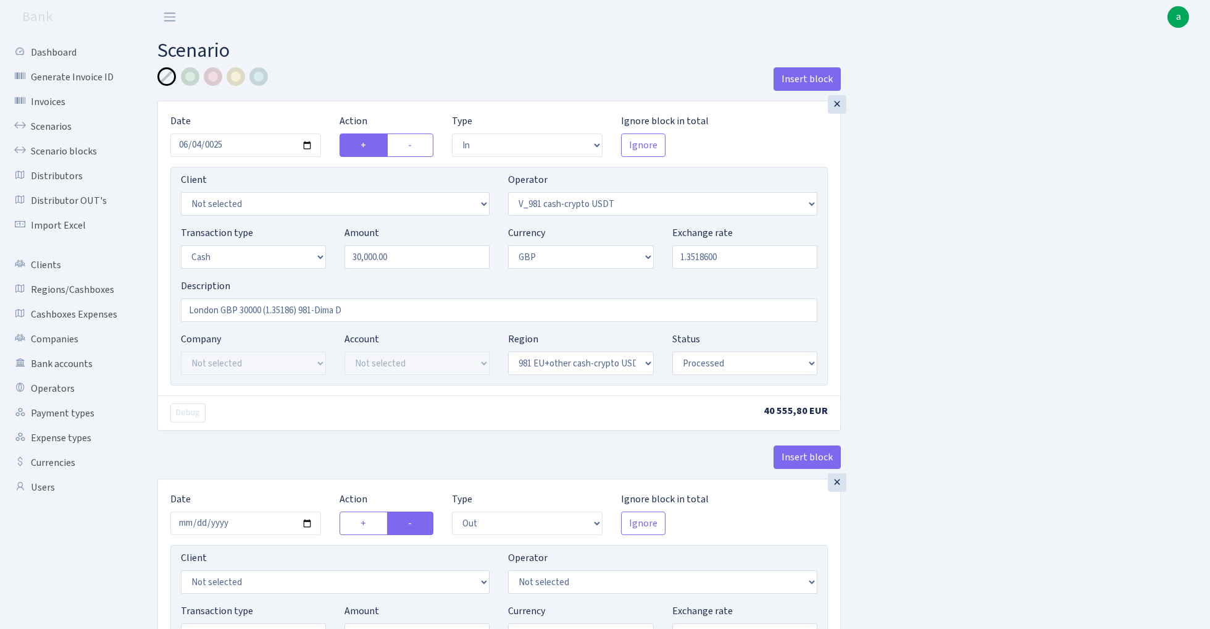
select select "in"
select select "435"
select select "1"
select select "8"
select select "23"
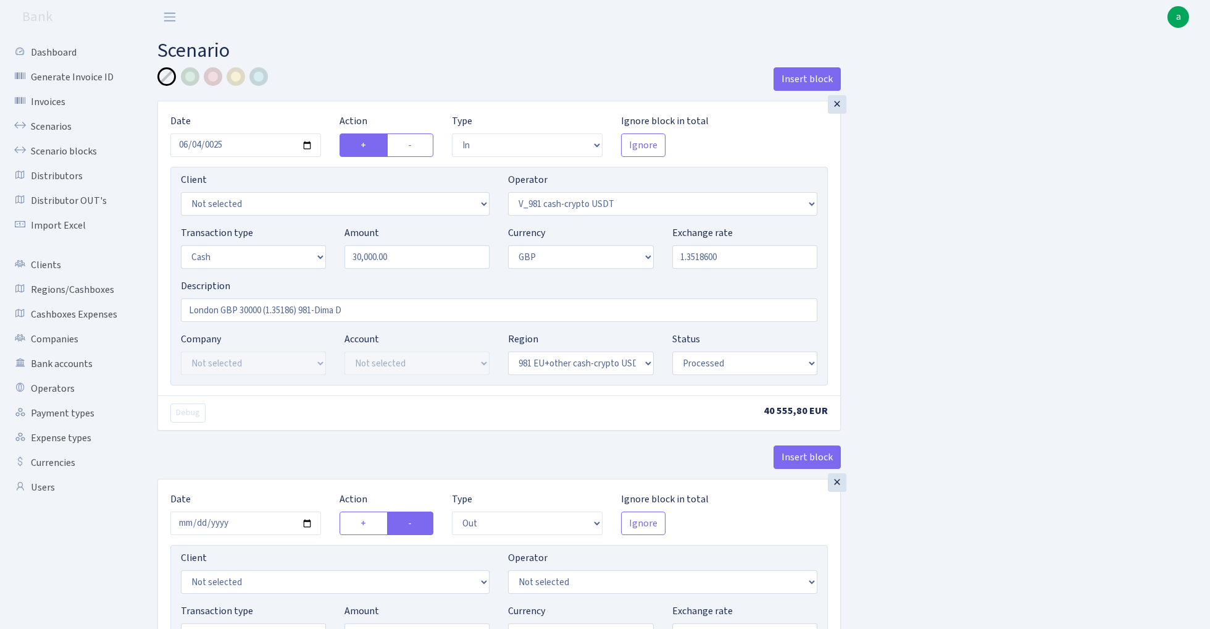
select select "processed"
select select "out"
select select "15"
select select "8"
select select "23"
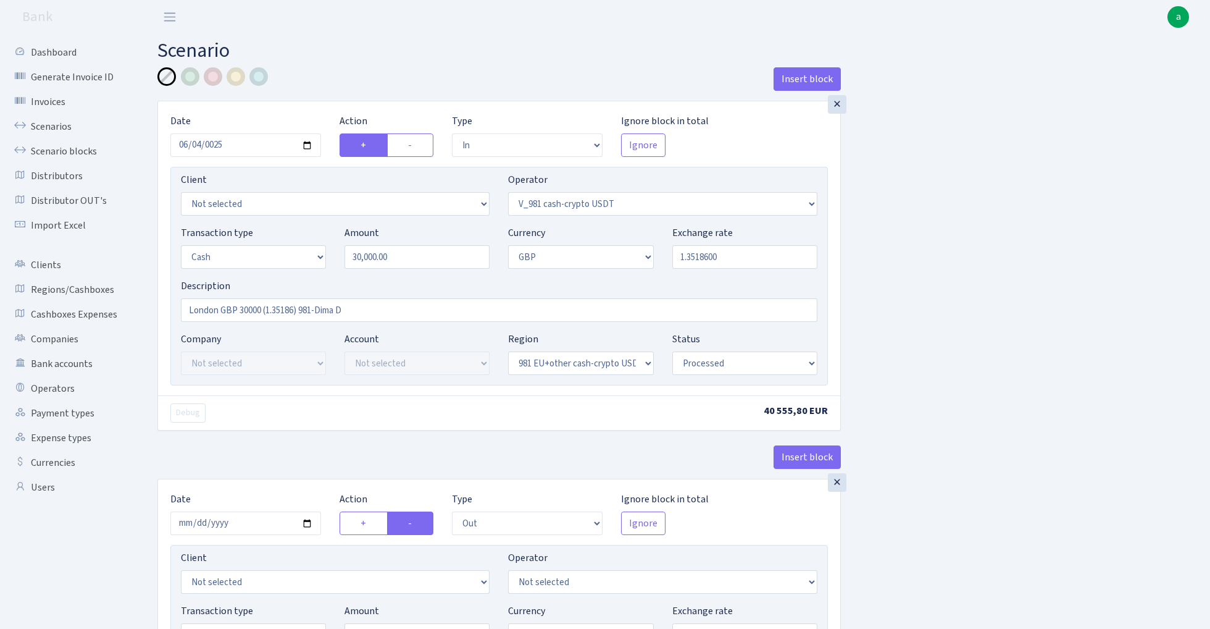
select select "processed"
select select "in"
select select "15"
select select "8"
select select "22"
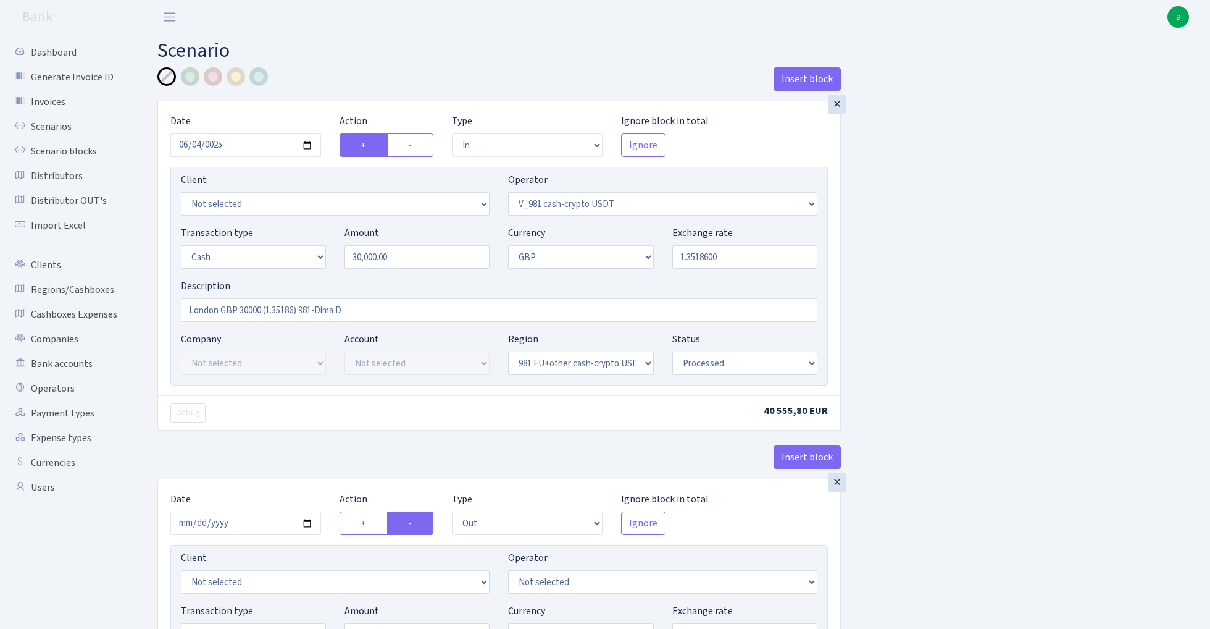
select select "processed"
select select "out"
select select "386"
select select "1"
select select "8"
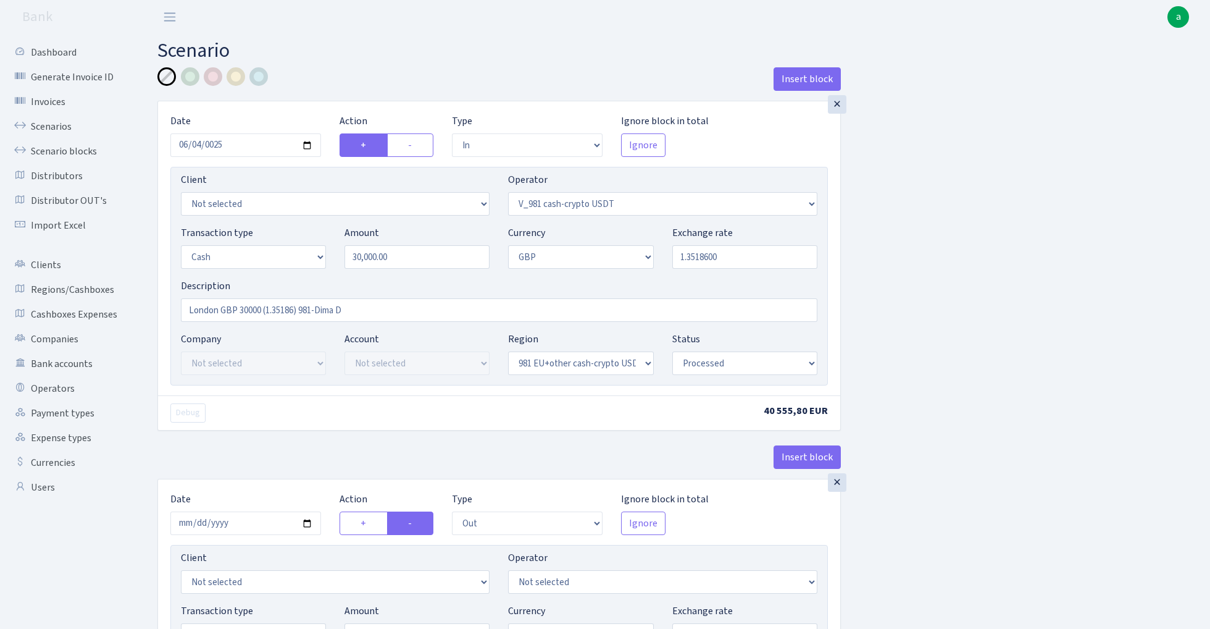
select select "22"
select select "processed"
select select "commission"
select select "fixed"
select select "435"
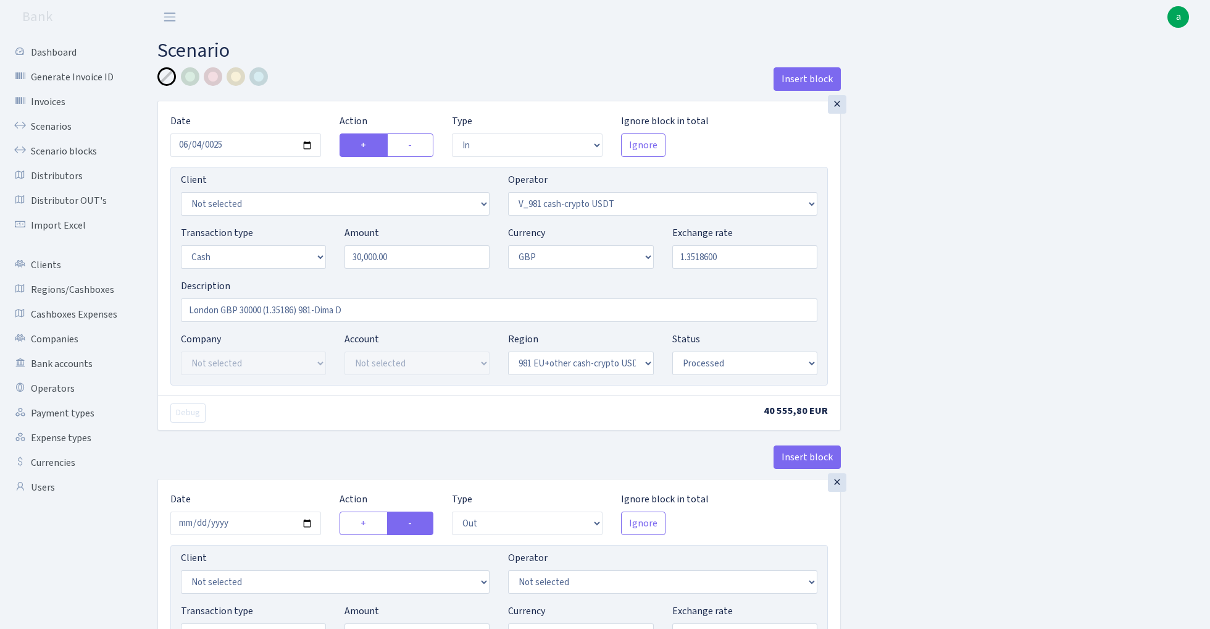
select select "processed"
select select "commission"
select select "fixed"
select select "386"
select select "processed"
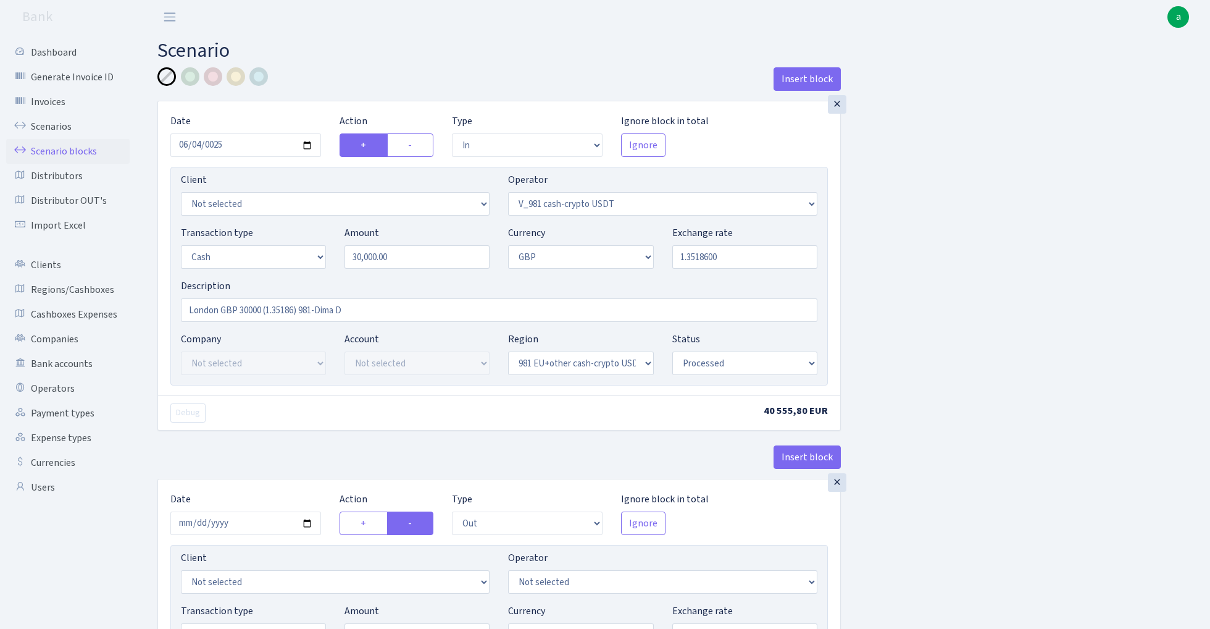
click at [82, 147] on link "Scenario blocks" at bounding box center [67, 151] width 123 height 25
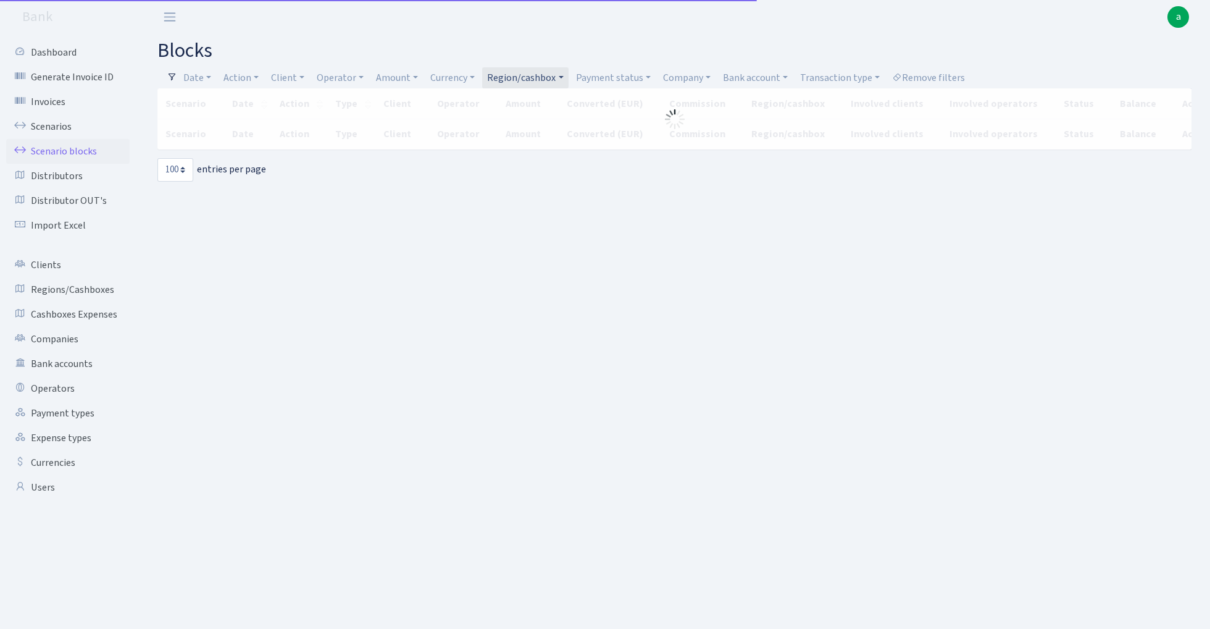
select select "100"
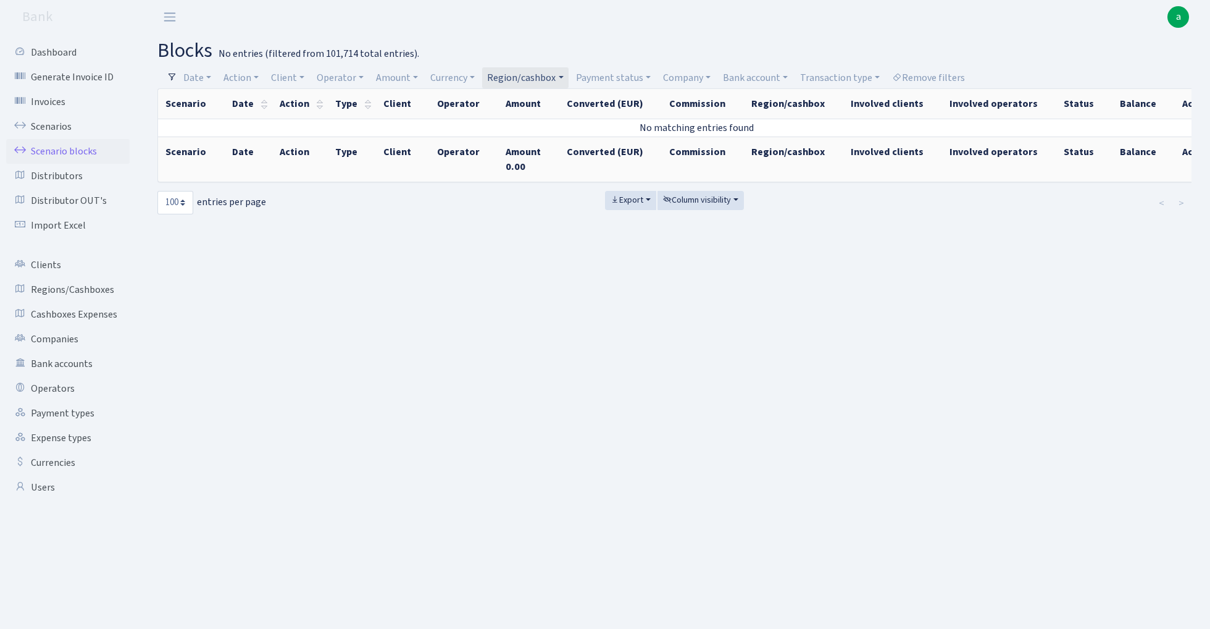
click at [532, 77] on link "Region/cashbox" at bounding box center [525, 77] width 86 height 21
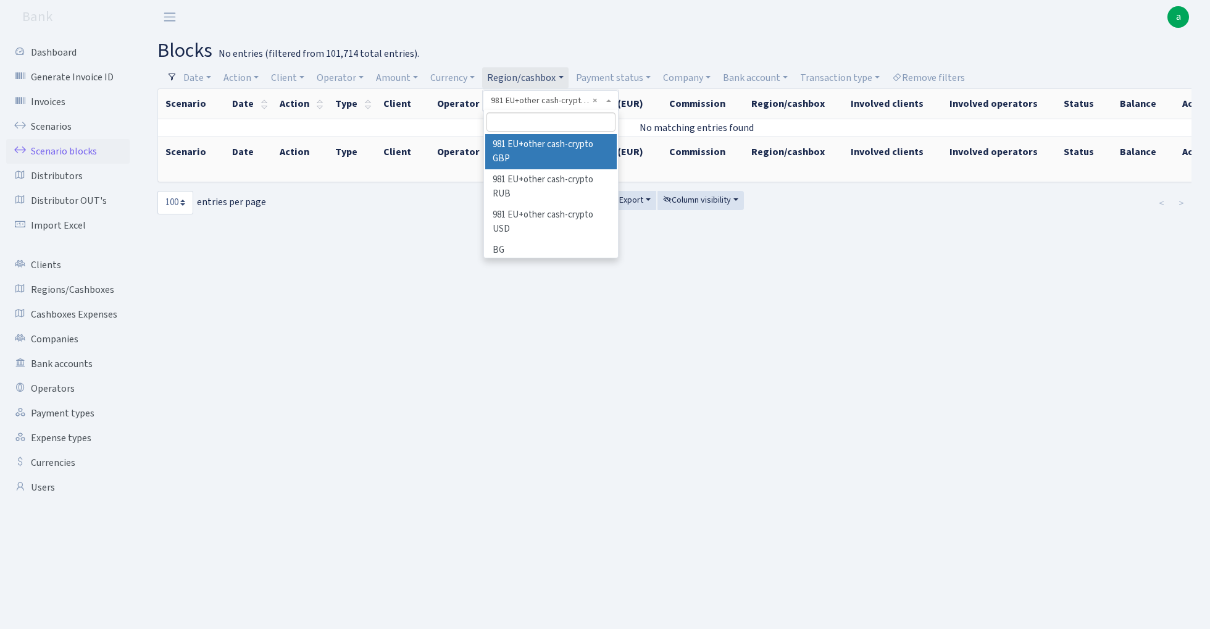
scroll to position [72, 0]
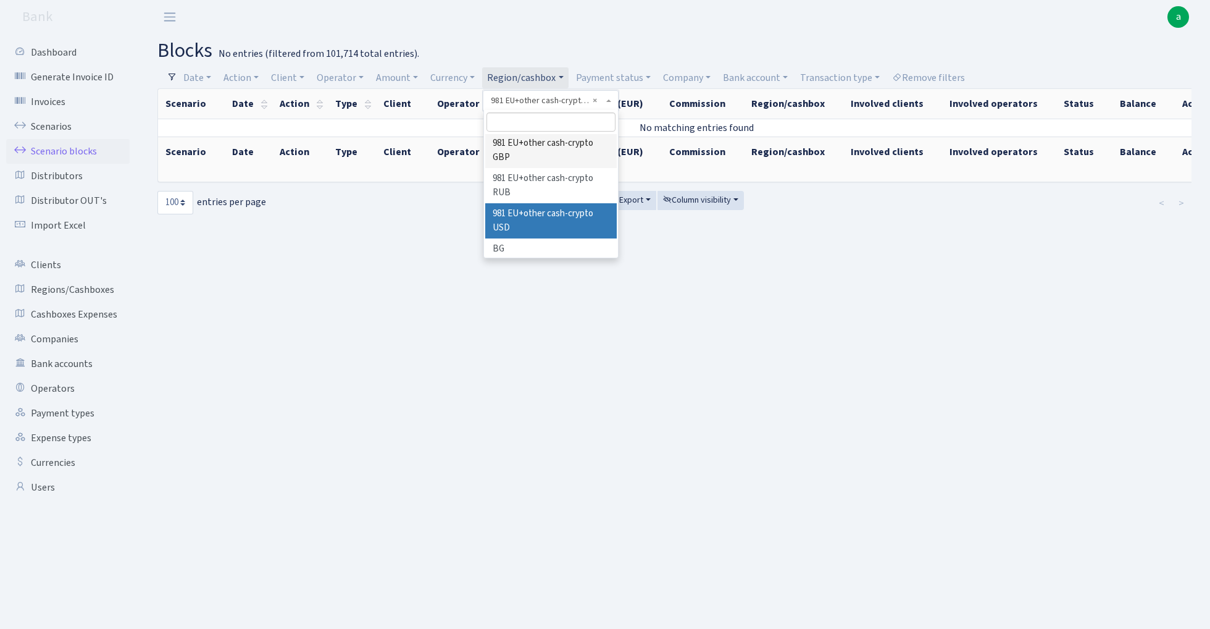
click at [554, 216] on li "981 EU+other cash-crypto USD" at bounding box center [551, 220] width 132 height 35
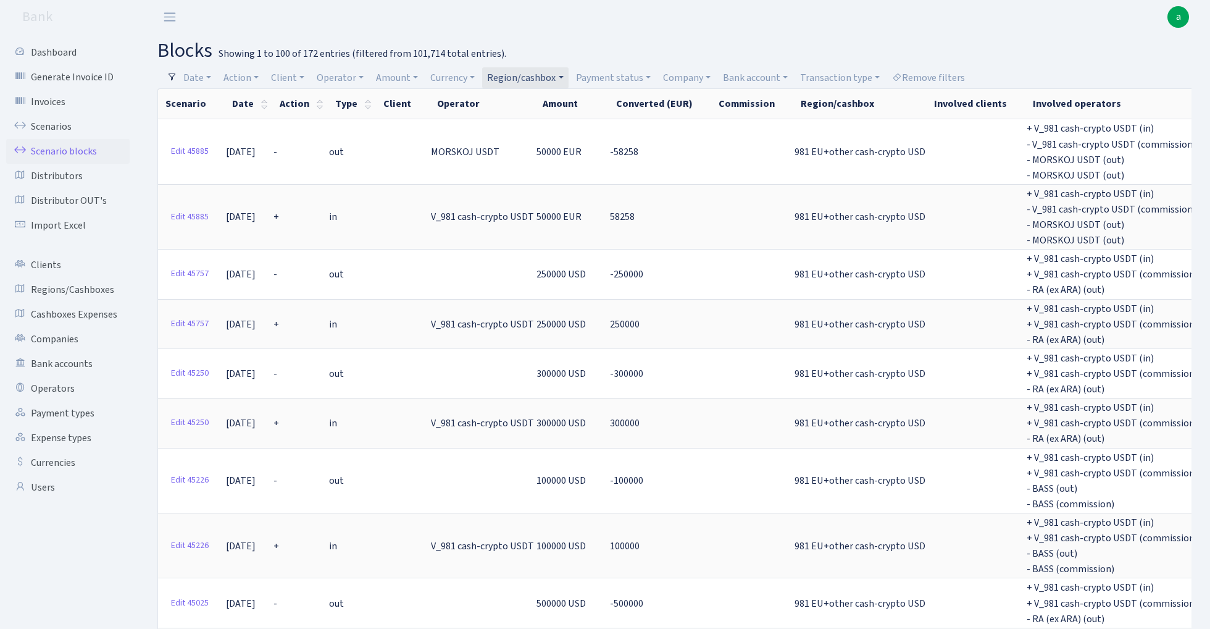
click at [525, 72] on link "Region/cashbox" at bounding box center [525, 77] width 86 height 21
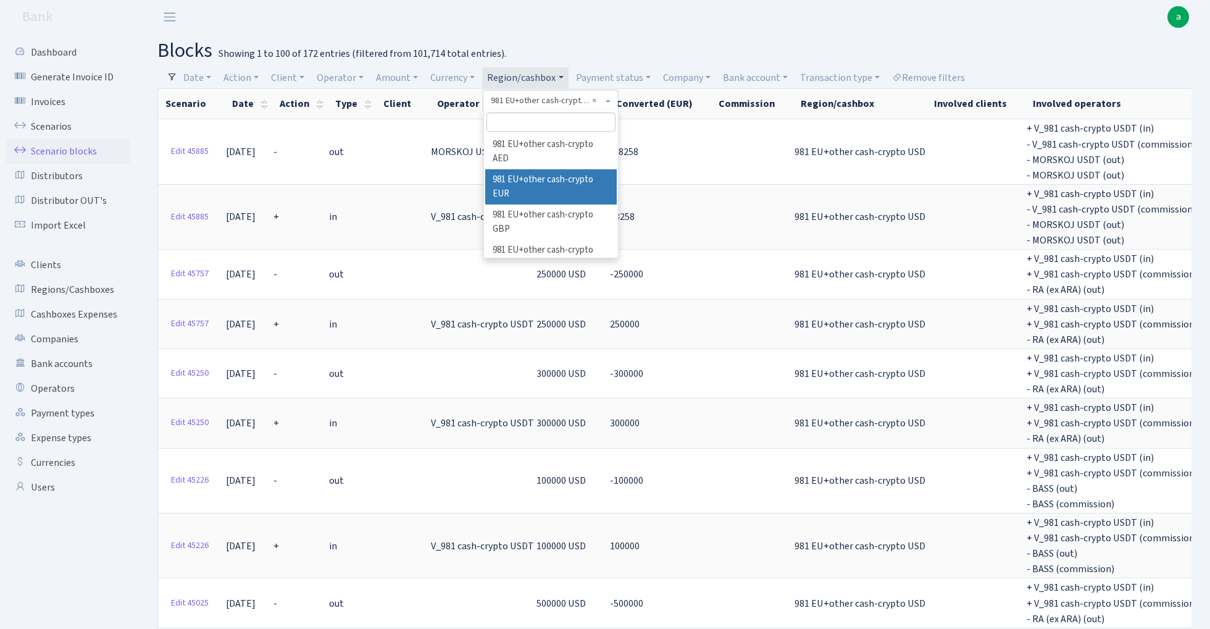
click at [559, 185] on li "981 EU+other cash-crypto EUR" at bounding box center [551, 186] width 132 height 35
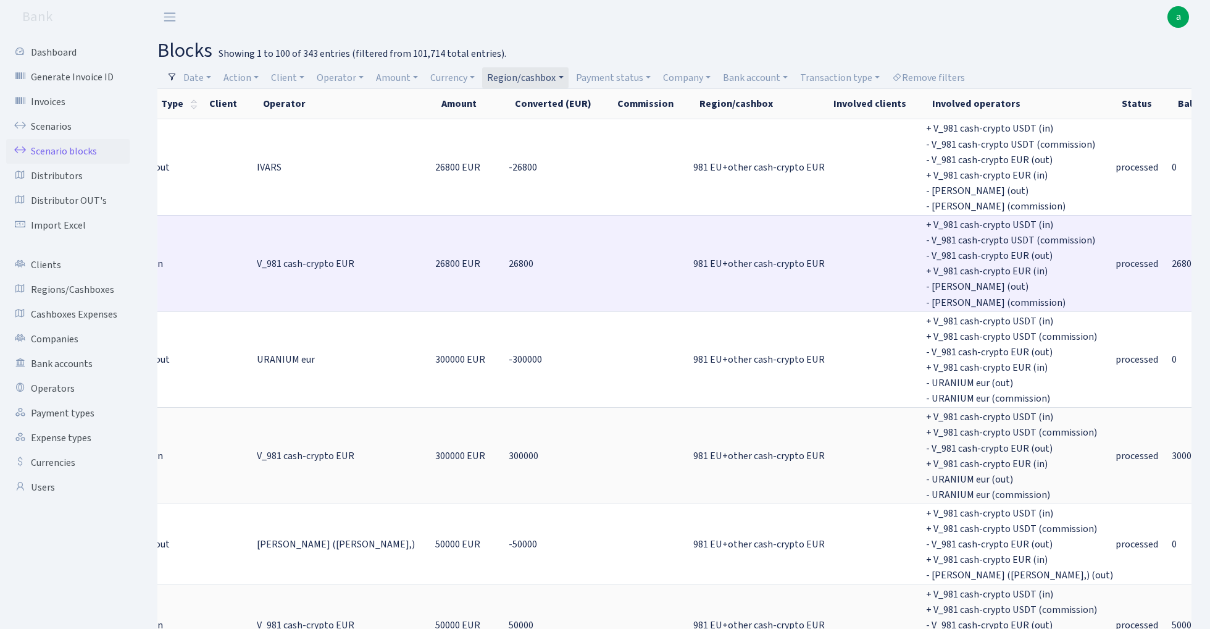
scroll to position [0, 174]
